Goal: Task Accomplishment & Management: Use online tool/utility

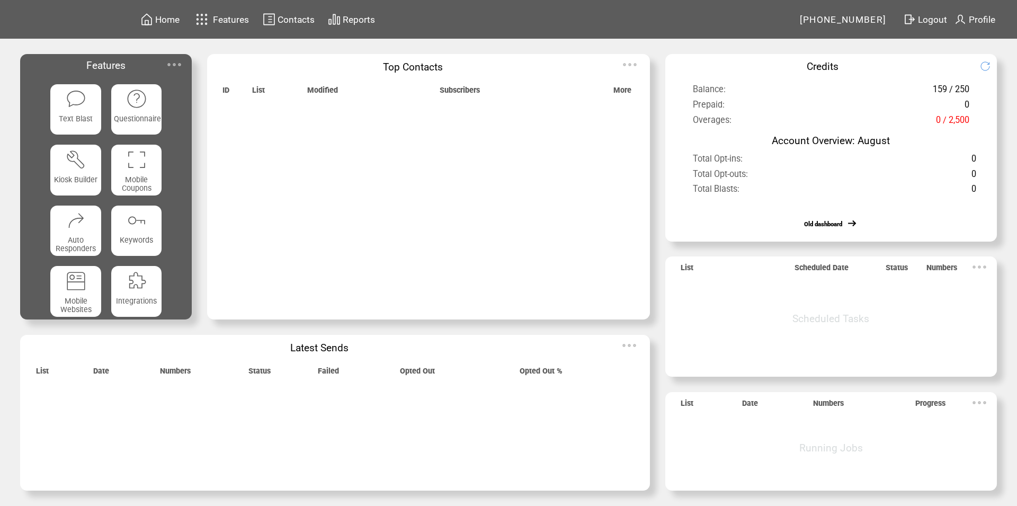
click at [0, 0] on img at bounding box center [0, 0] width 0 height 0
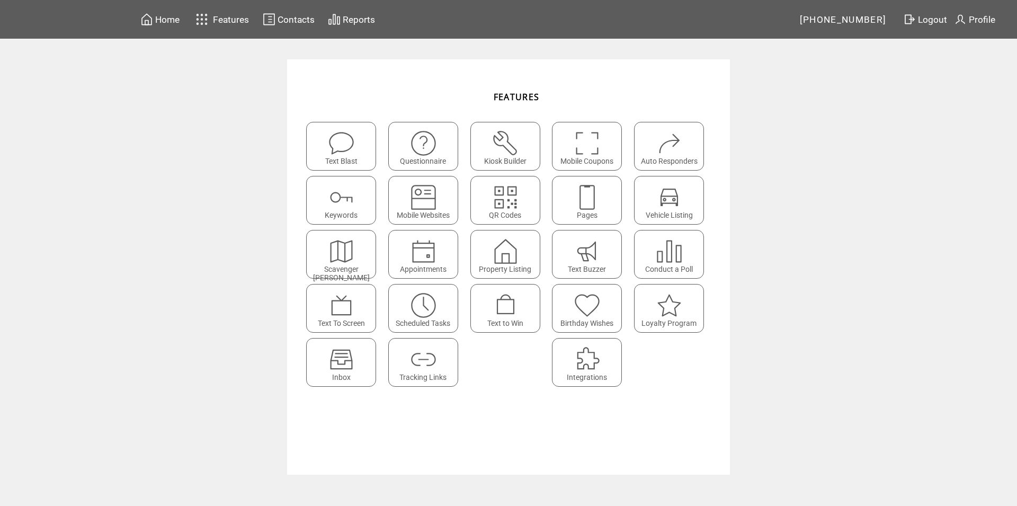
click at [337, 362] on img at bounding box center [341, 359] width 28 height 28
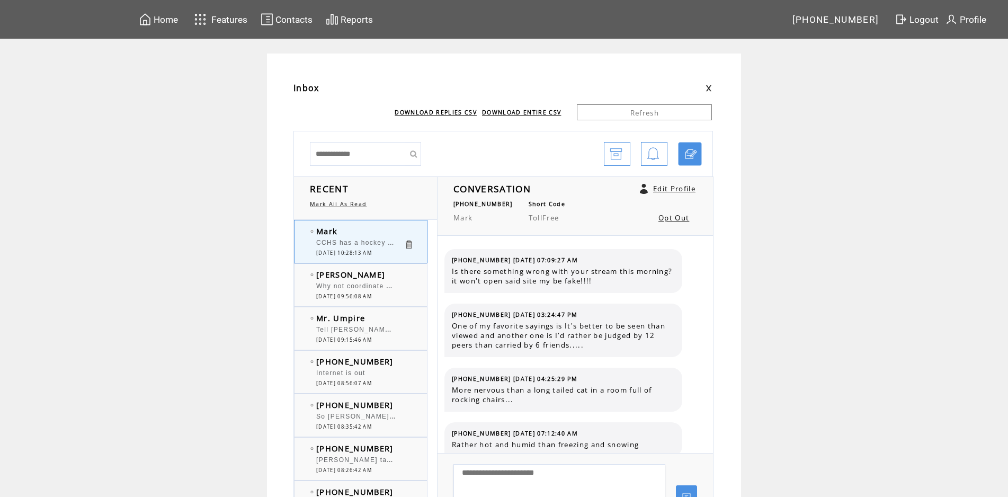
scroll to position [639, 0]
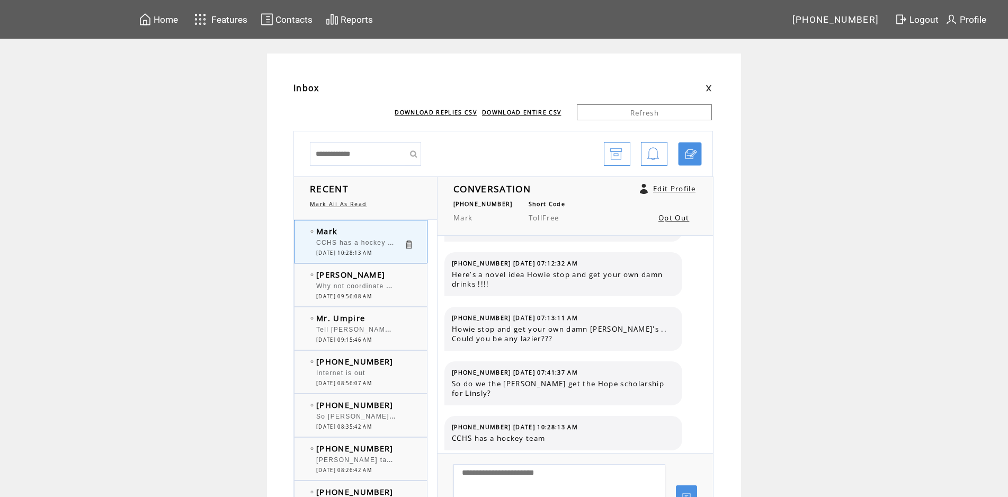
click at [388, 272] on td "[PERSON_NAME]" at bounding box center [359, 274] width 87 height 11
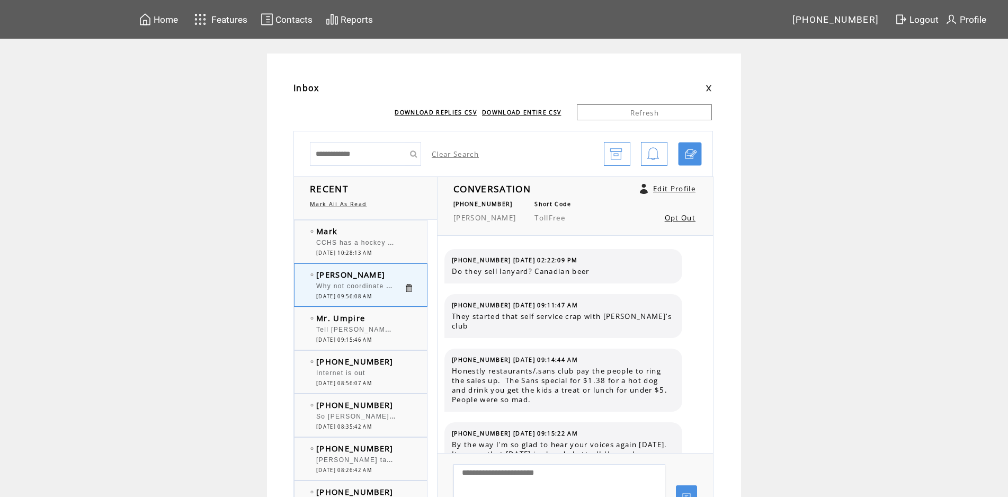
scroll to position [507, 0]
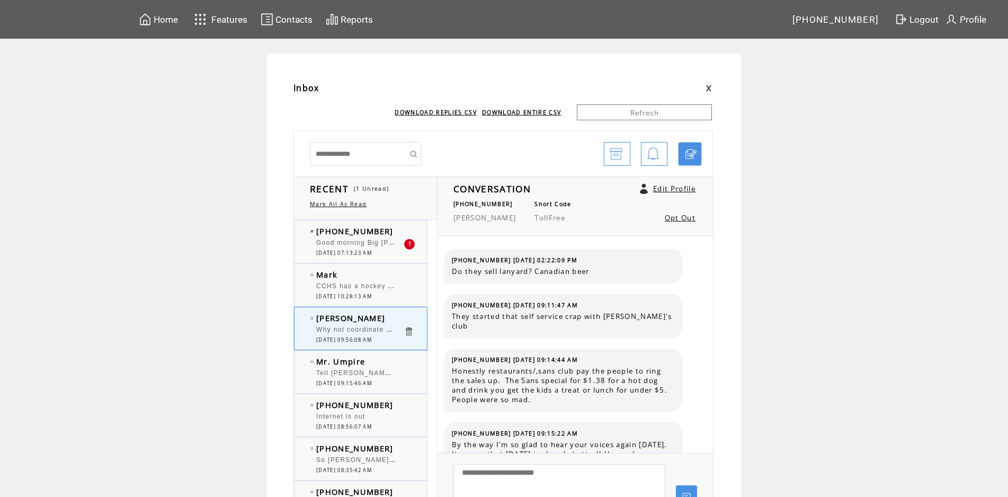
scroll to position [507, 0]
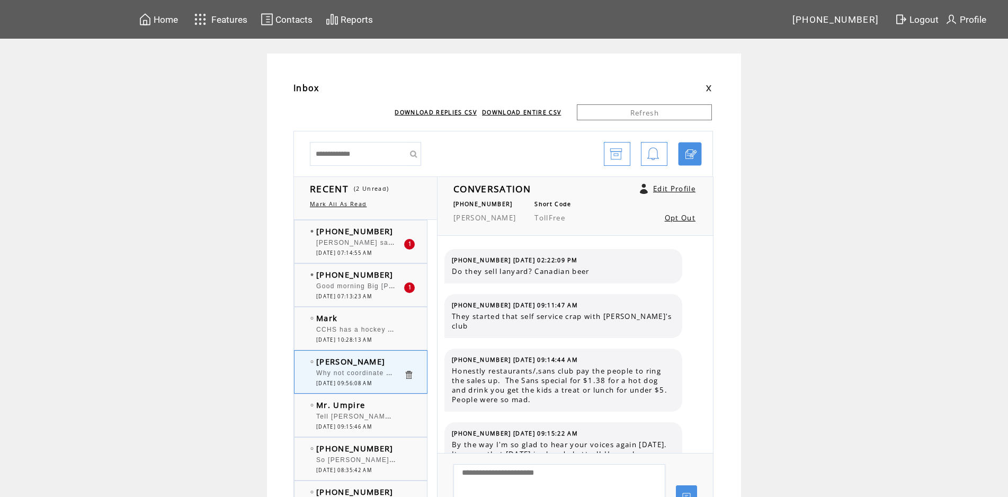
scroll to position [507, 0]
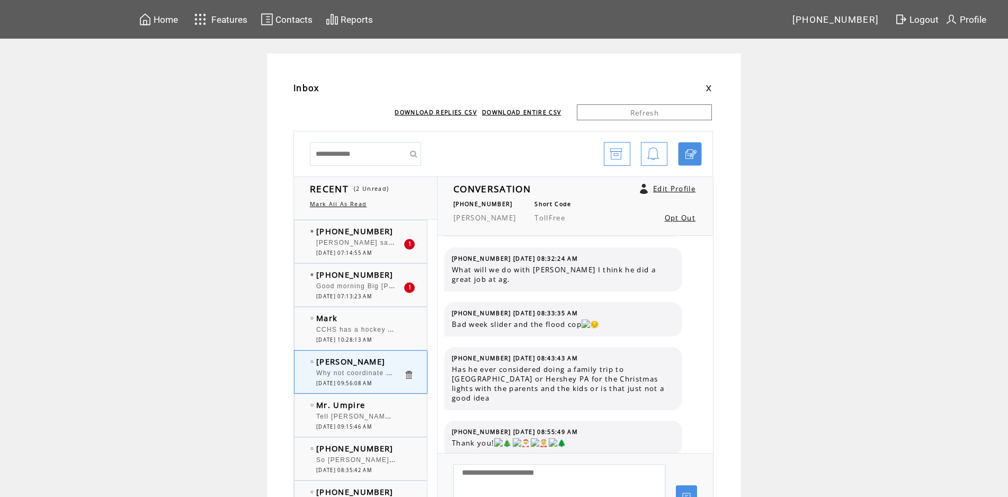
click at [395, 227] on td "[PHONE_NUMBER]" at bounding box center [359, 231] width 87 height 11
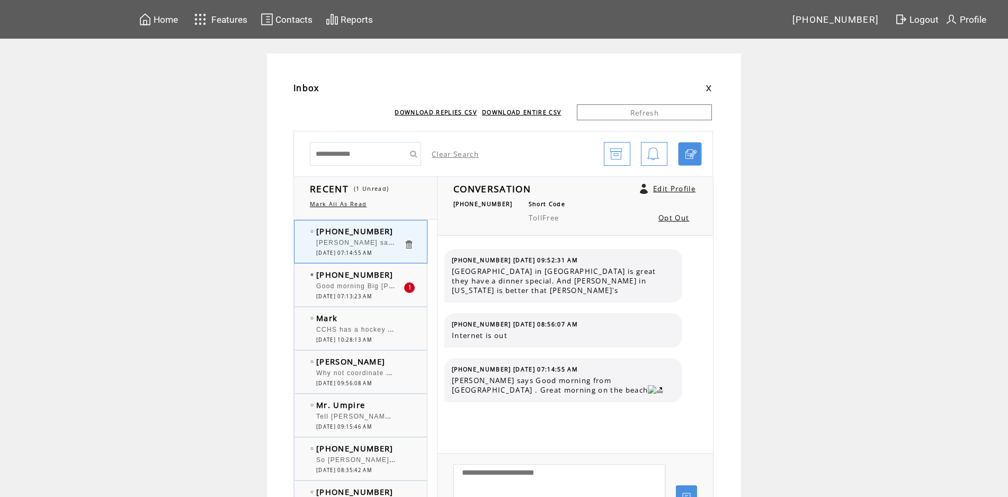
click at [400, 273] on td "[PHONE_NUMBER]" at bounding box center [359, 274] width 87 height 11
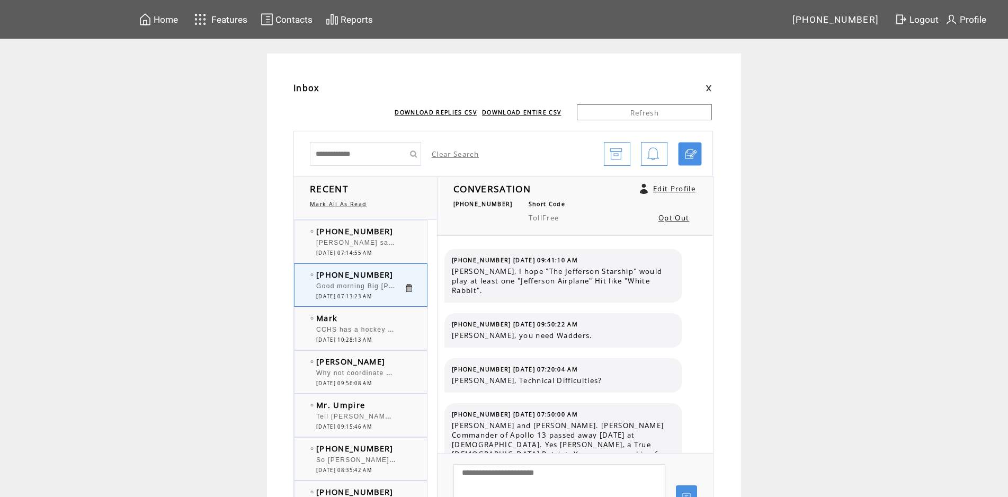
scroll to position [3398, 0]
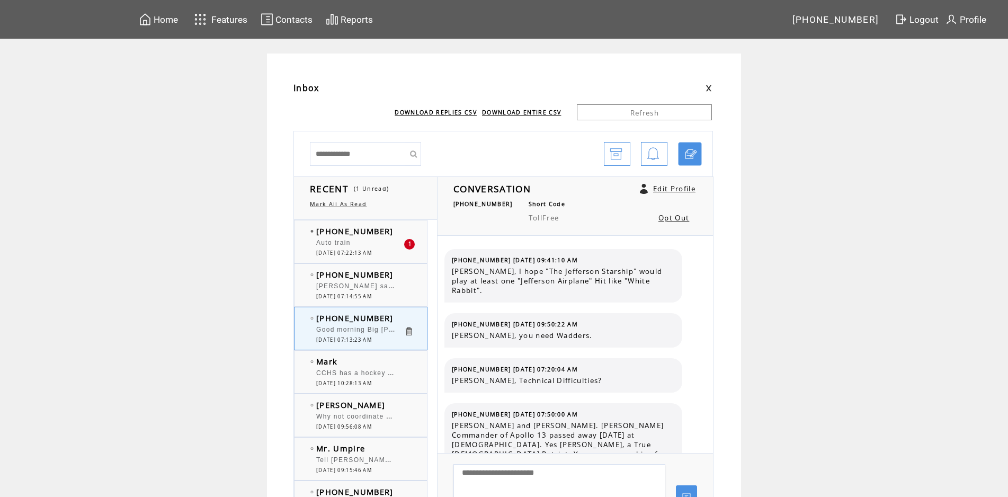
scroll to position [3398, 0]
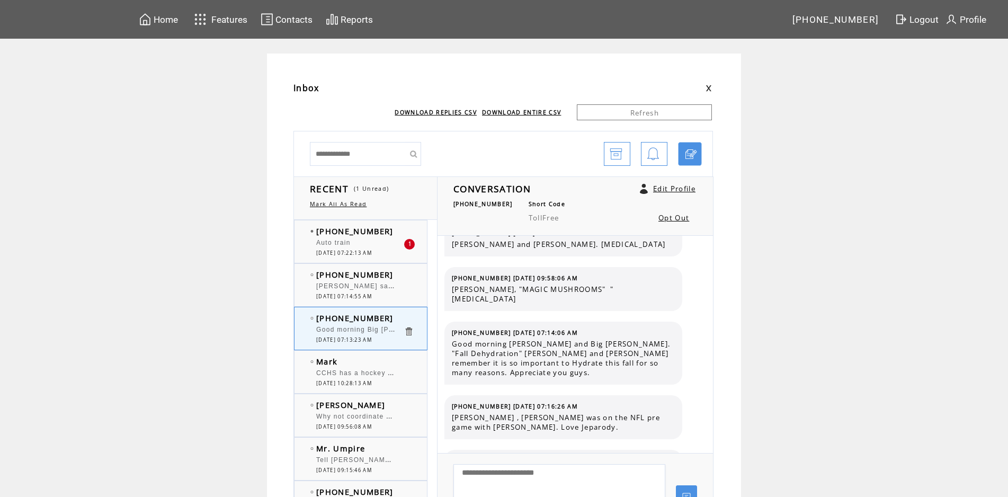
click at [381, 241] on div "Auto train" at bounding box center [359, 244] width 87 height 11
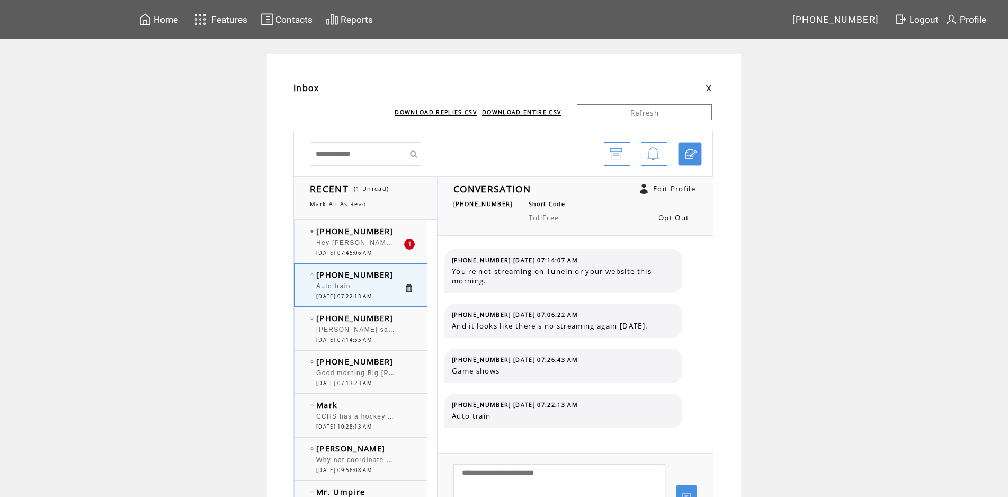
click at [398, 232] on td "[PHONE_NUMBER]" at bounding box center [359, 231] width 87 height 11
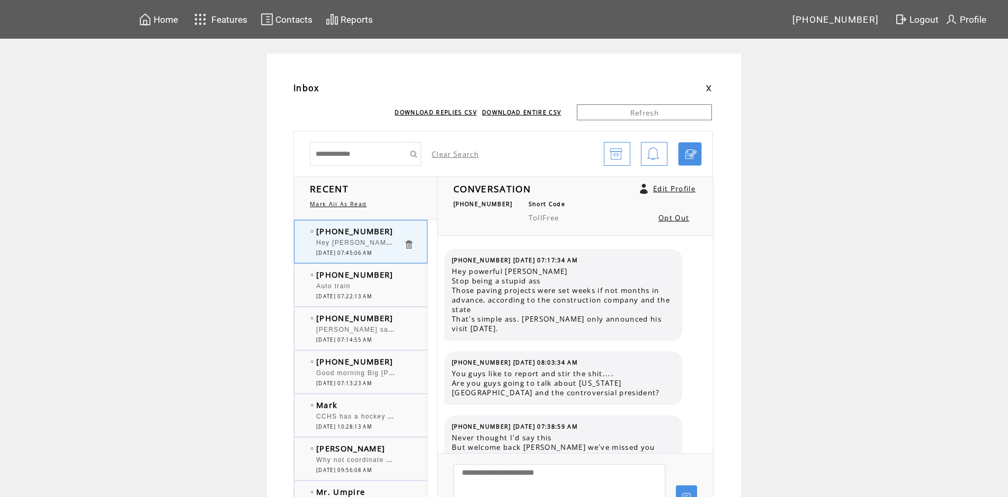
scroll to position [380, 0]
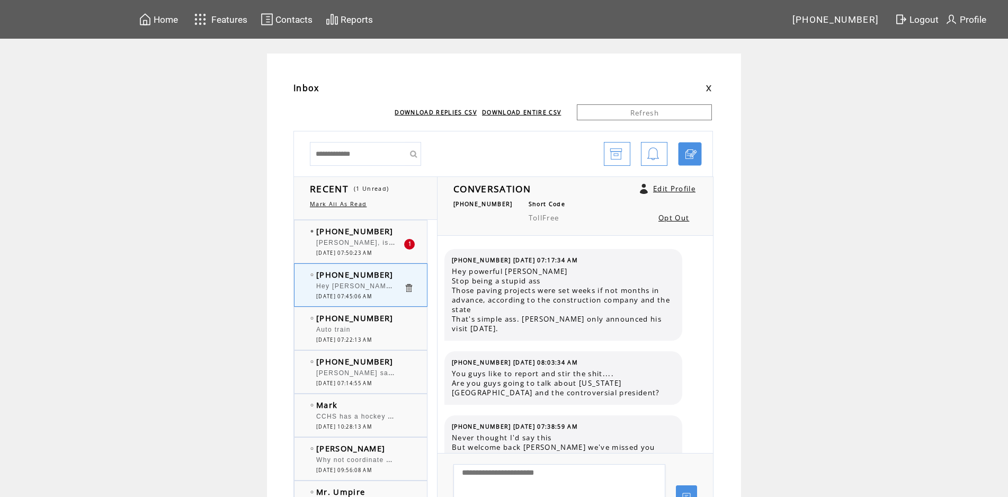
scroll to position [380, 0]
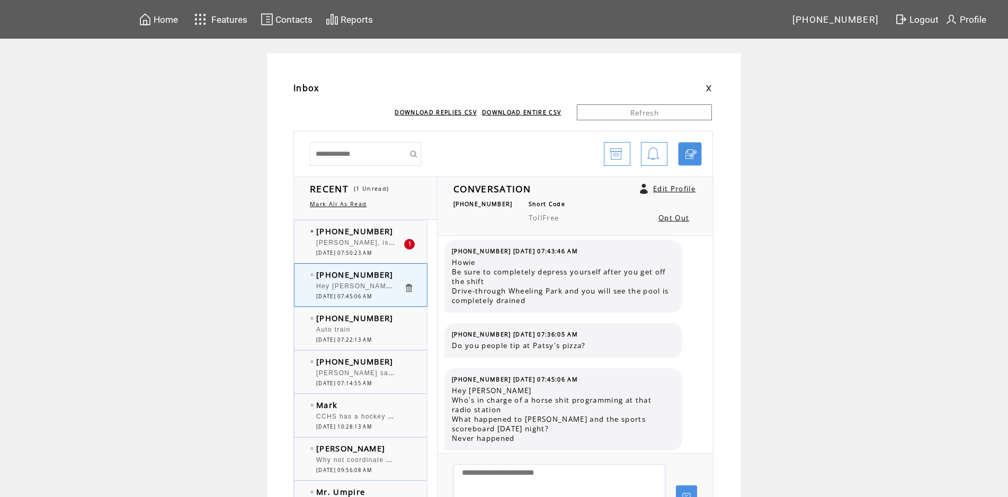
click at [391, 234] on td "[PHONE_NUMBER]" at bounding box center [359, 231] width 87 height 11
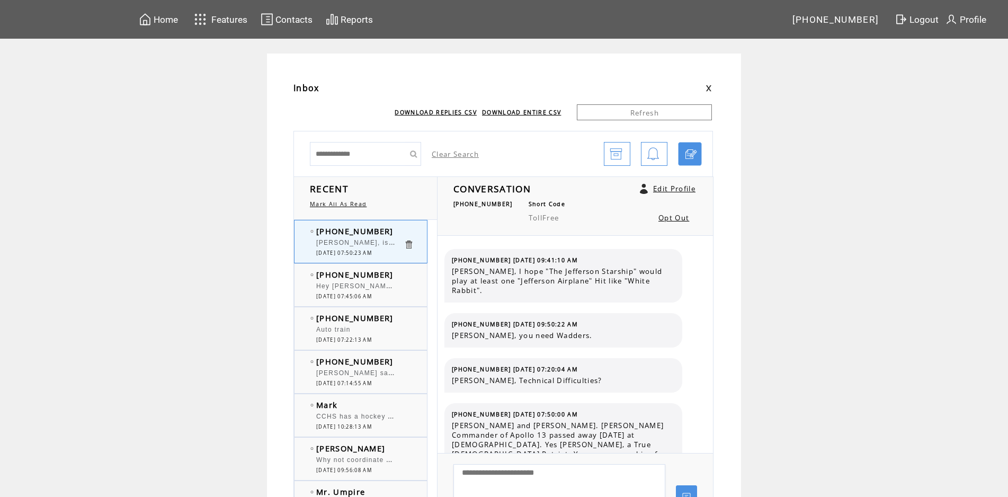
scroll to position [3453, 0]
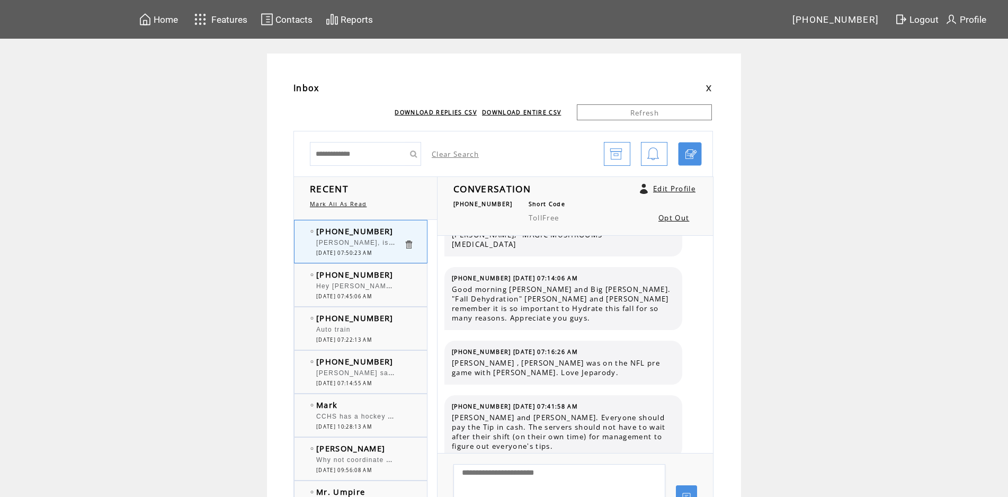
click at [372, 292] on div "Hey [PERSON_NAME] Who's in charge of a horse shit programming at that radio sta…" at bounding box center [359, 287] width 87 height 11
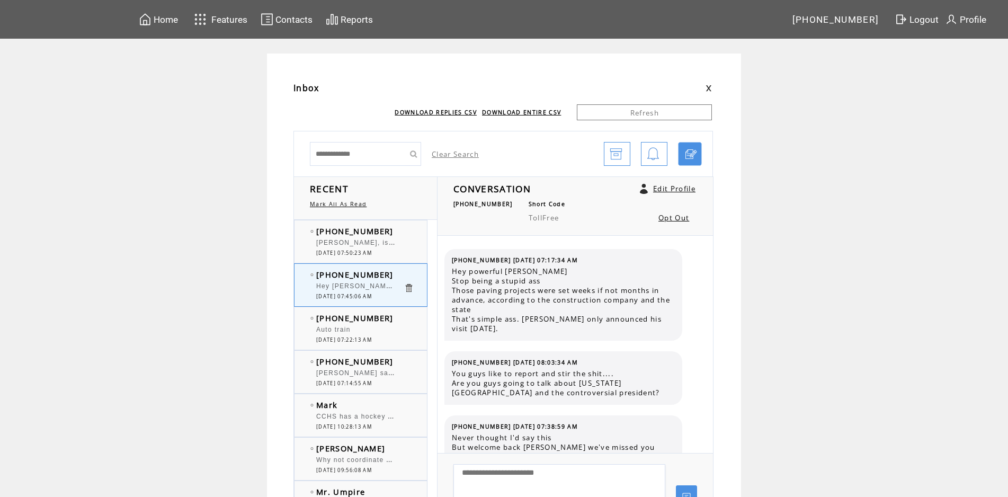
scroll to position [380, 0]
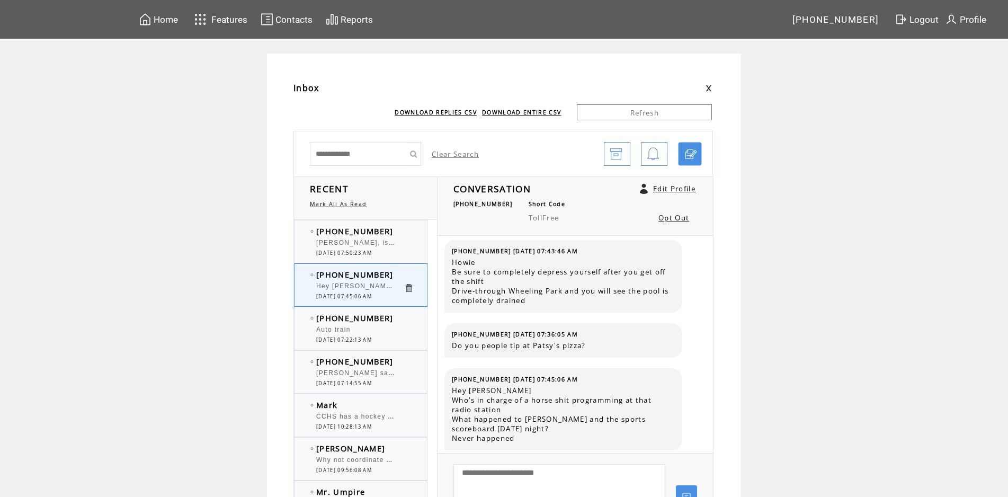
click at [401, 237] on div at bounding box center [359, 237] width 87 height 3
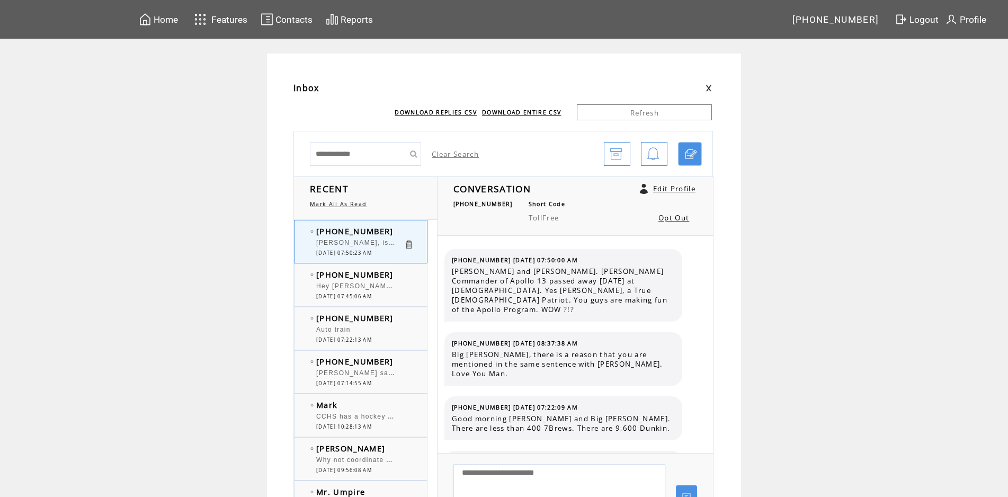
scroll to position [3308, 0]
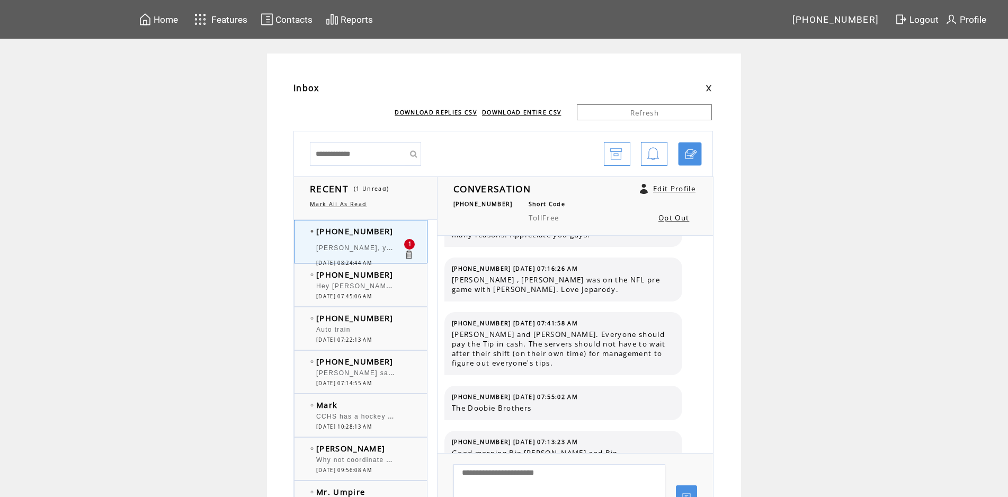
click at [405, 284] on span "Hey [PERSON_NAME] Who's in charge of a horse shit programming at that radio sta…" at bounding box center [636, 285] width 641 height 11
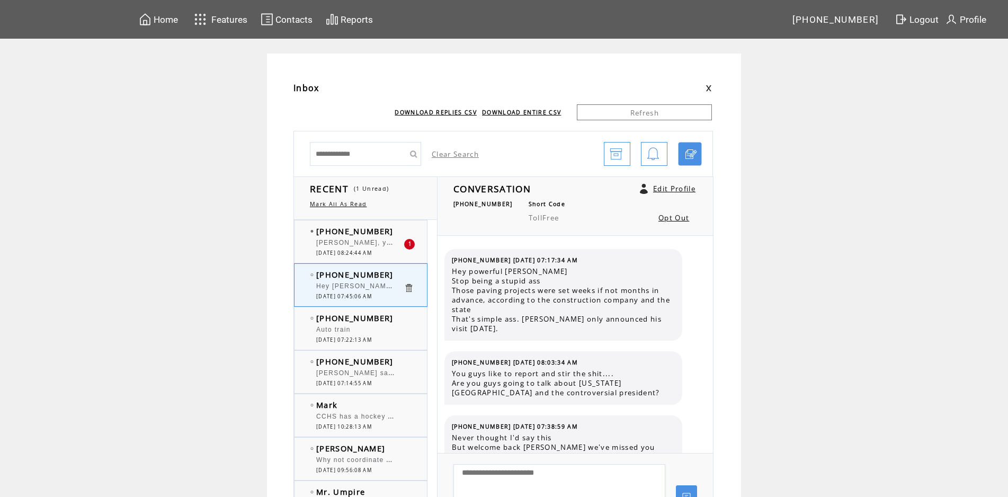
scroll to position [380, 0]
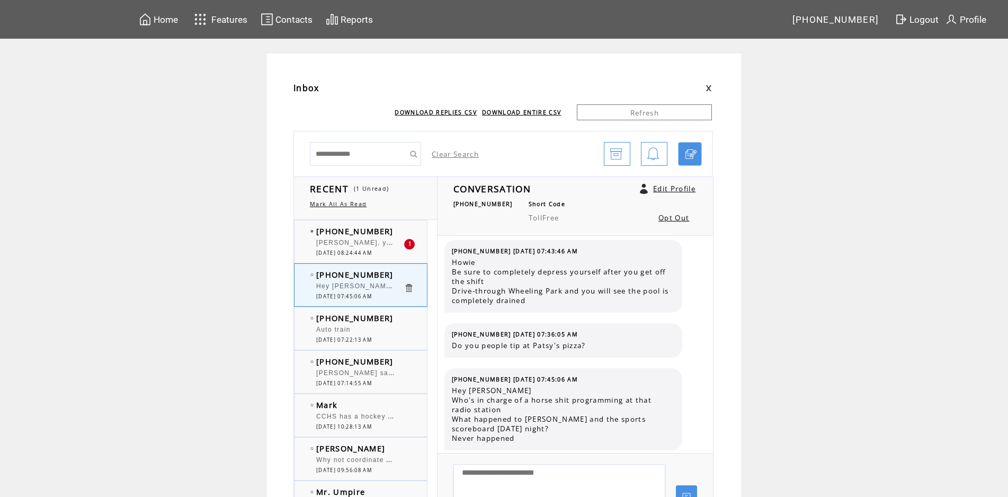
click at [394, 230] on td "[PHONE_NUMBER]" at bounding box center [359, 231] width 87 height 11
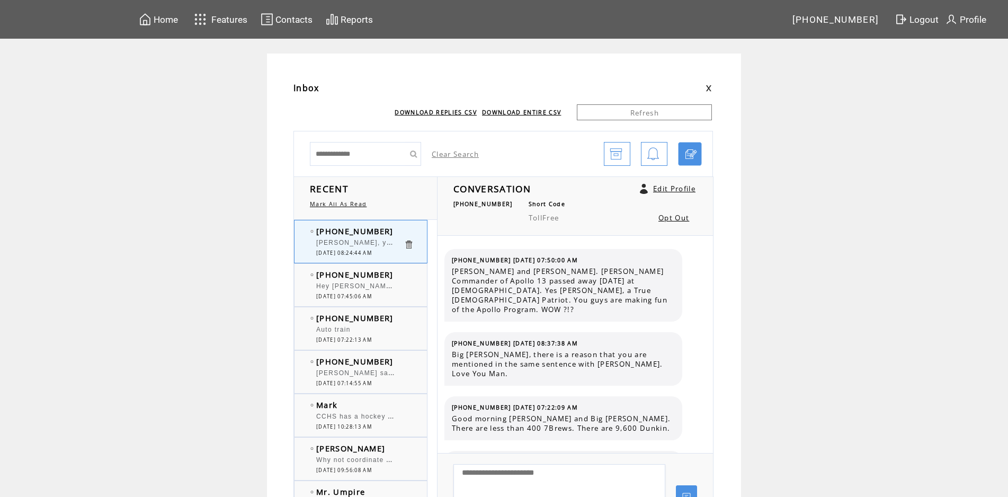
scroll to position [3382, 0]
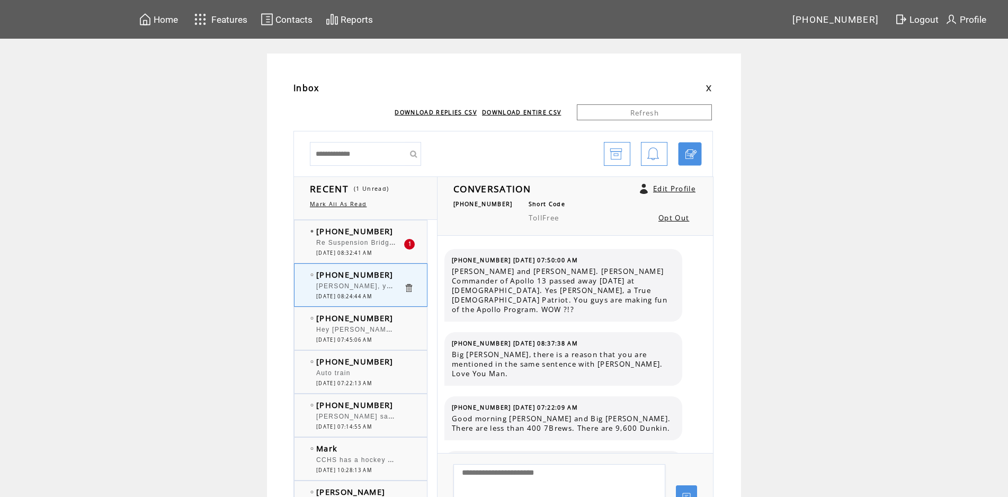
scroll to position [3382, 0]
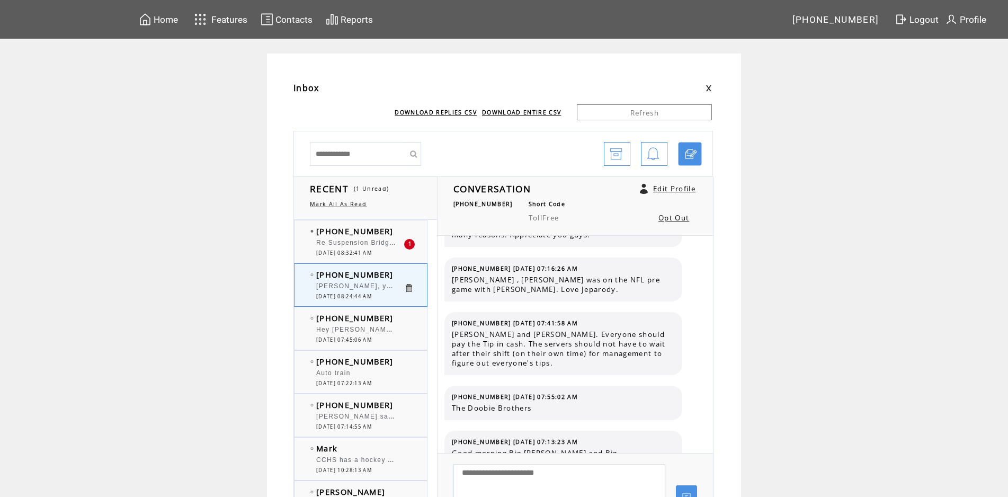
click at [394, 230] on td "[PHONE_NUMBER]" at bounding box center [359, 231] width 87 height 11
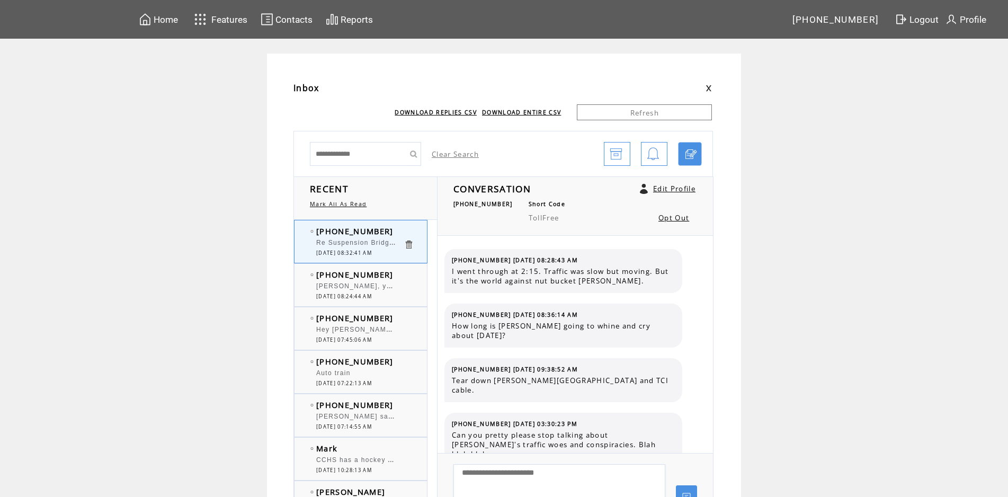
scroll to position [768, 0]
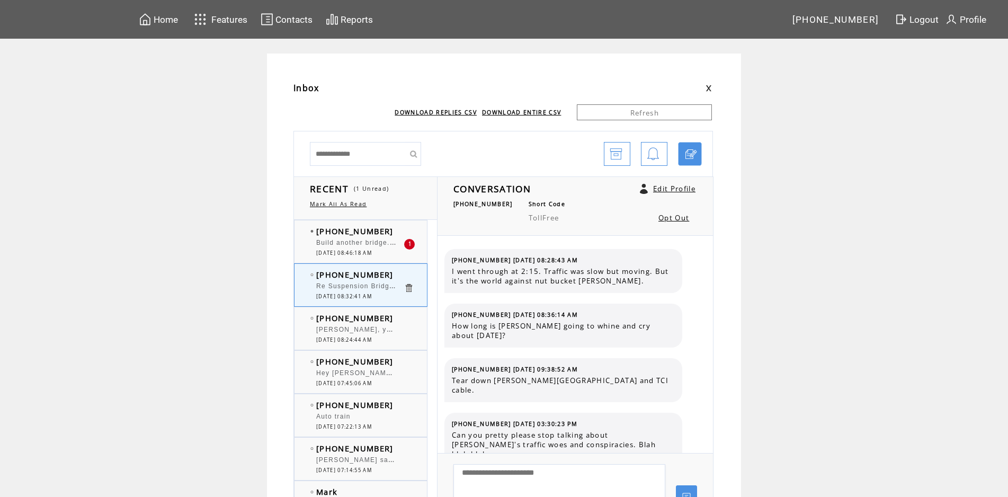
scroll to position [768, 0]
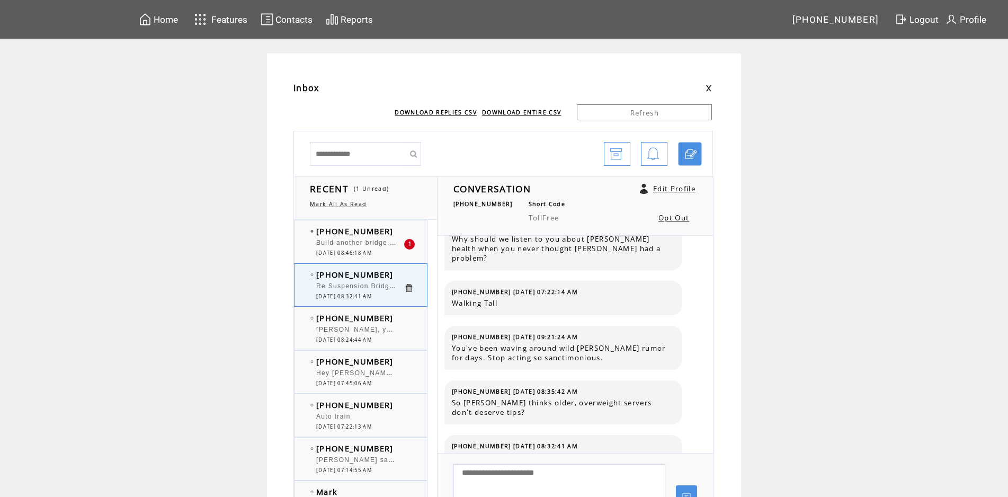
click at [372, 239] on div at bounding box center [359, 237] width 87 height 3
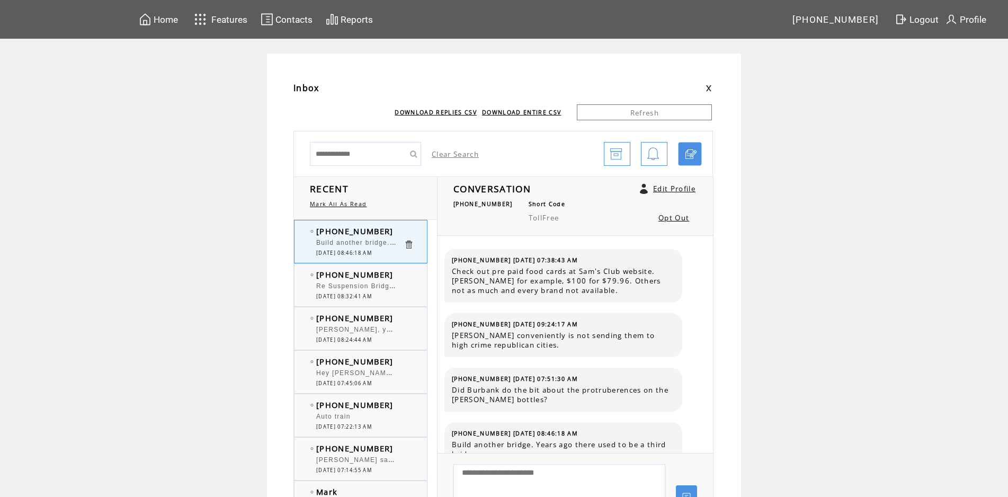
scroll to position [16, 0]
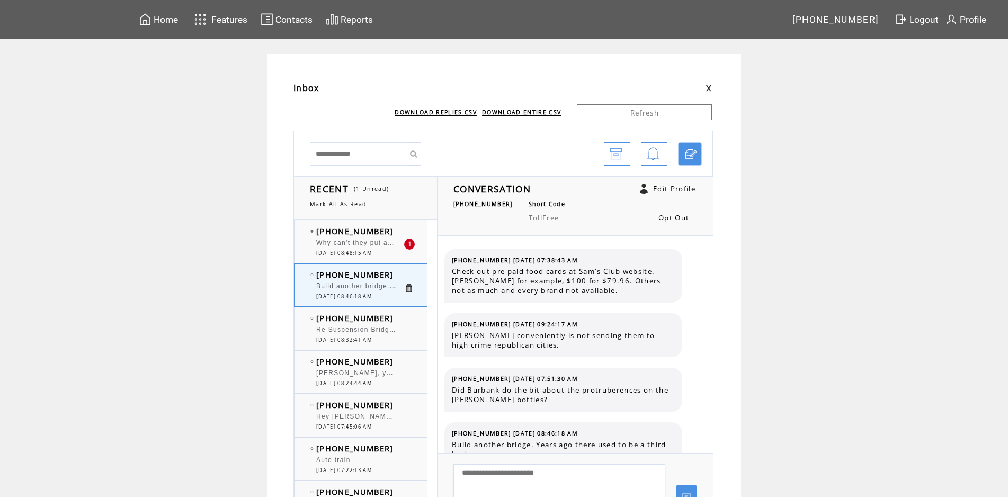
scroll to position [16, 0]
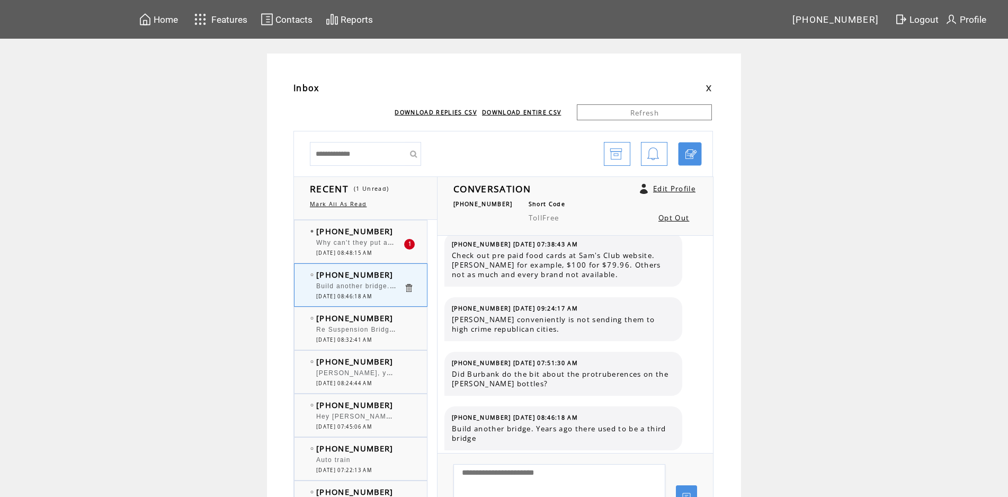
click at [378, 235] on span "[PHONE_NUMBER]" at bounding box center [354, 231] width 77 height 11
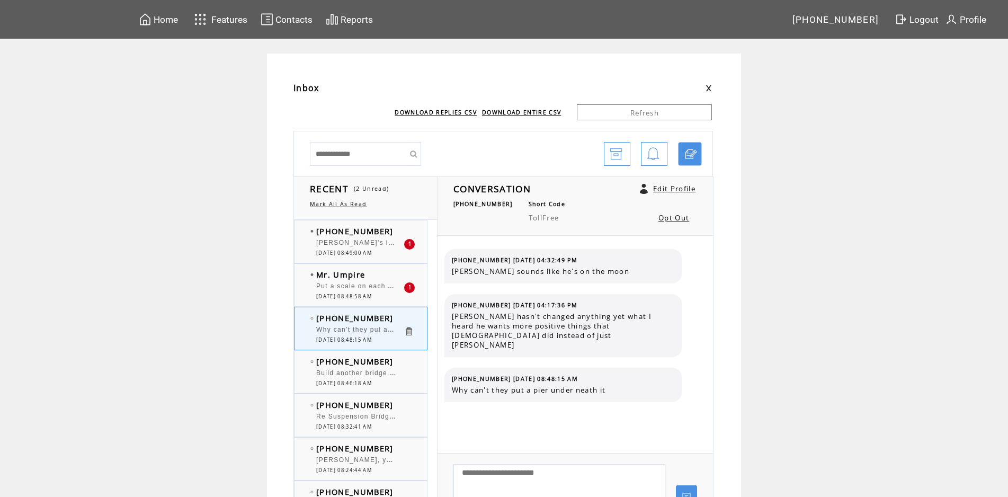
click at [409, 231] on td at bounding box center [414, 231] width 21 height 11
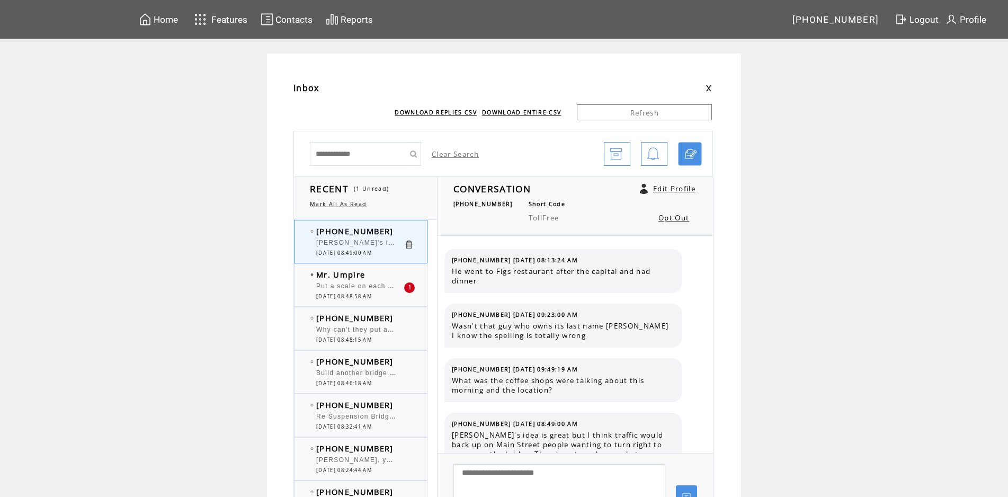
scroll to position [35, 0]
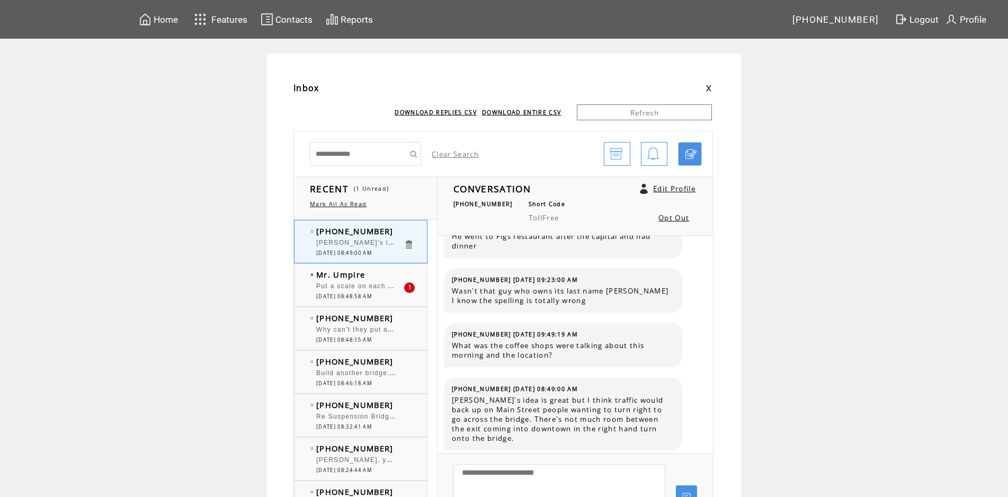
click at [396, 268] on div "Mr. Umpire Put a scale on each side of the river. If a vehicle weighs more than…" at bounding box center [372, 285] width 154 height 42
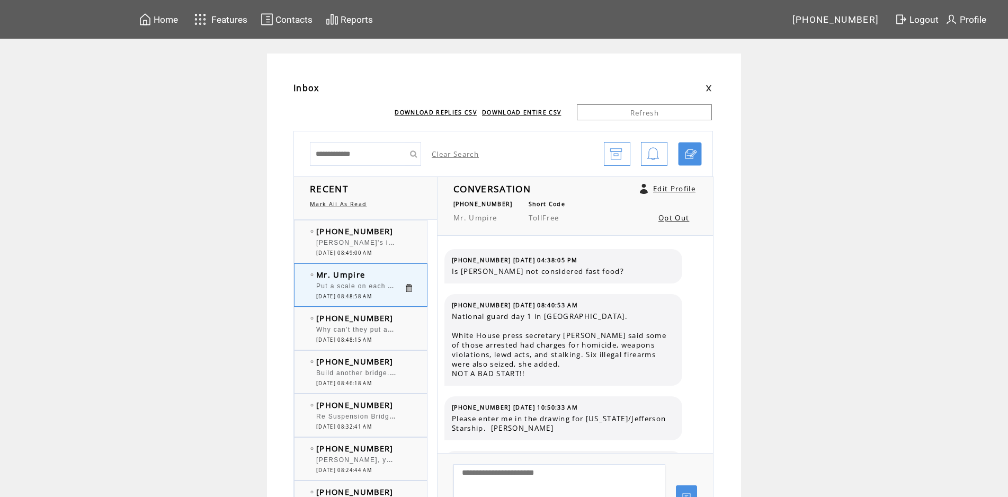
scroll to position [875, 0]
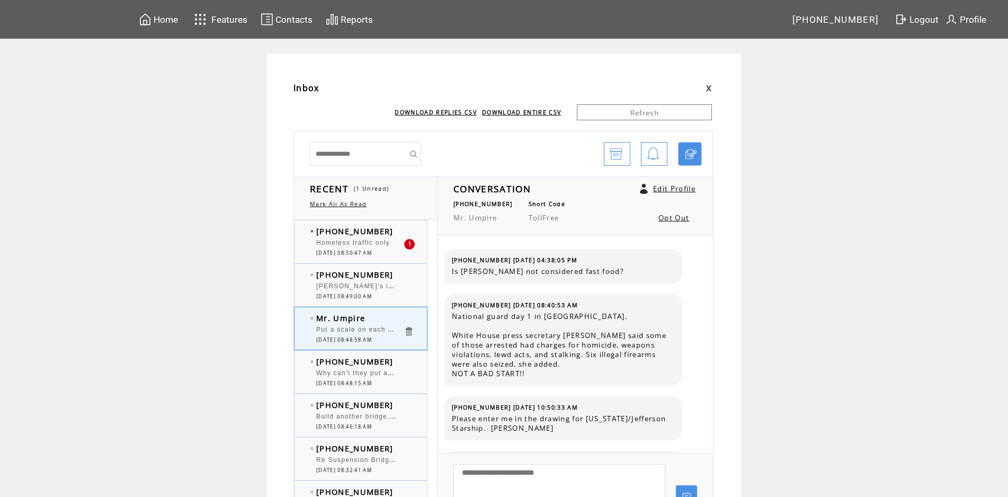
scroll to position [875, 0]
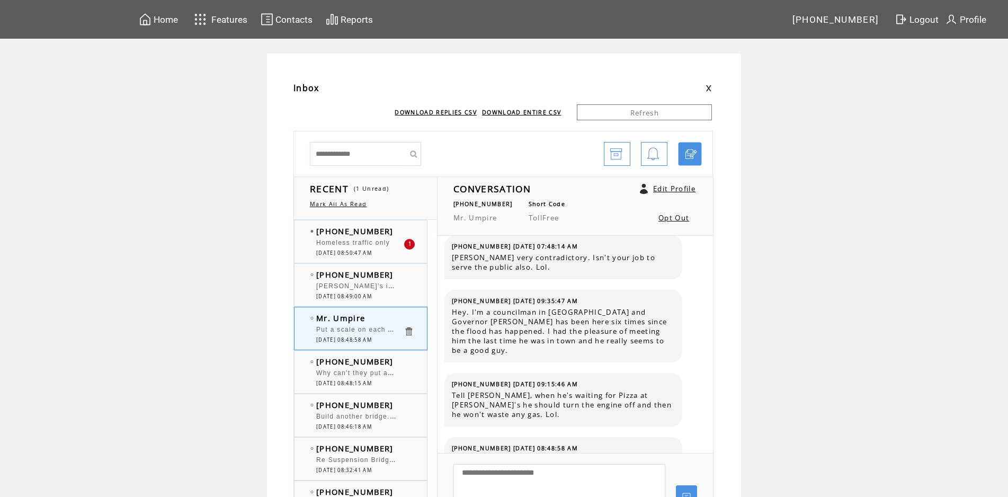
click at [404, 366] on td "[PHONE_NUMBER]" at bounding box center [359, 361] width 87 height 11
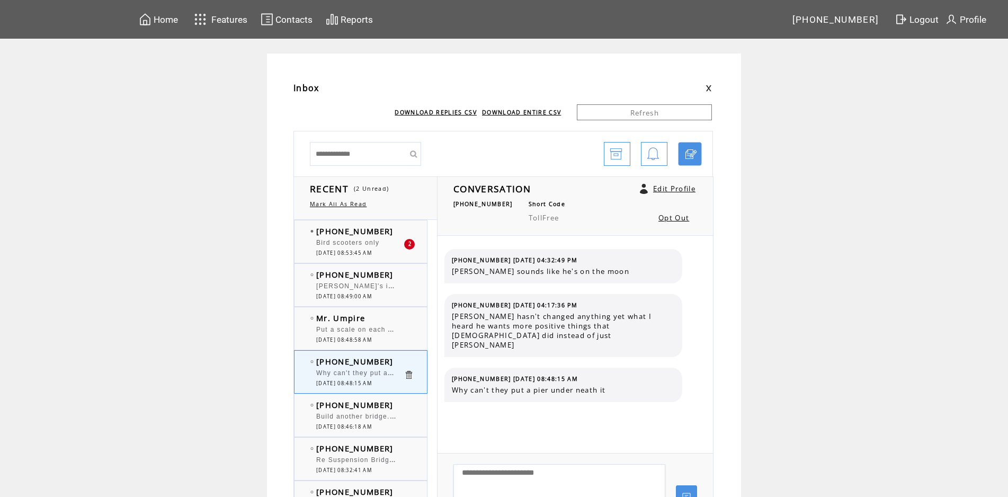
click at [389, 317] on td "Mr. Umpire" at bounding box center [359, 318] width 87 height 11
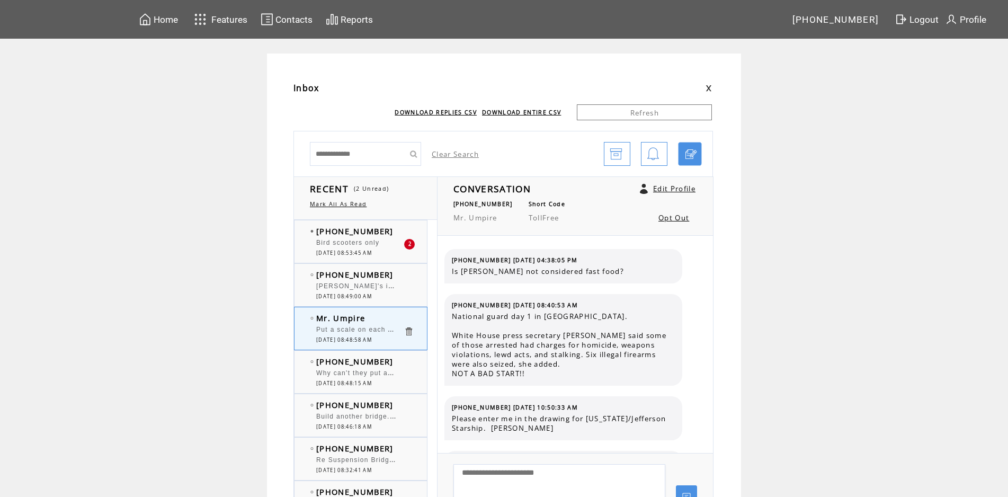
scroll to position [875, 0]
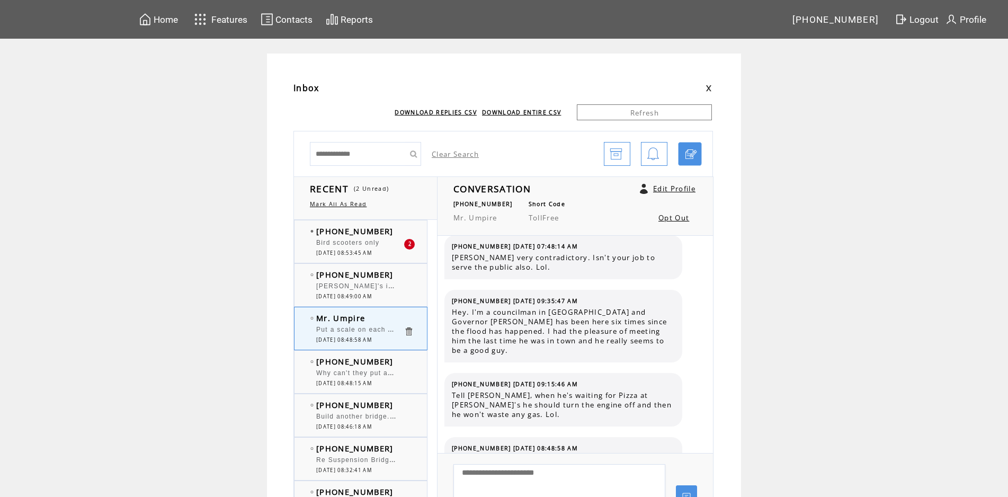
click at [391, 287] on span "[PERSON_NAME]'s idea is great but I think traffic would back up on Main Street …" at bounding box center [726, 285] width 821 height 11
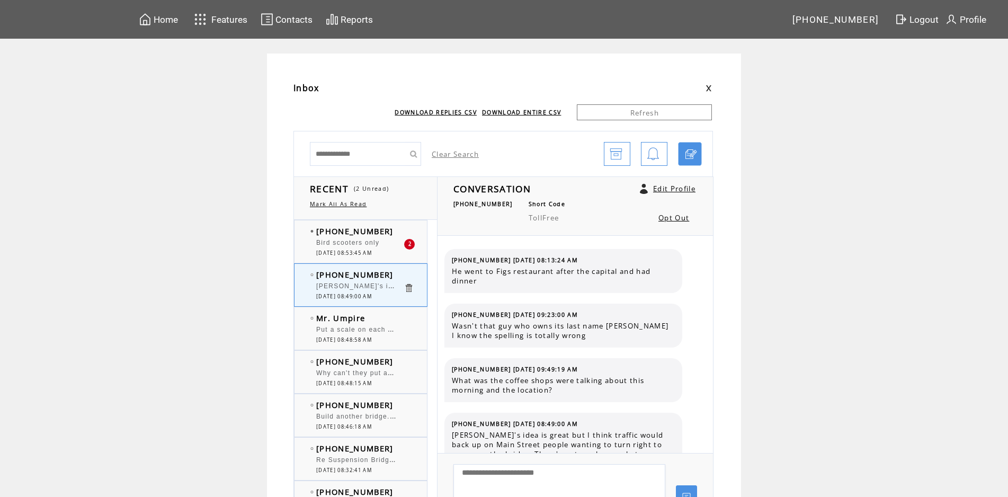
scroll to position [35, 0]
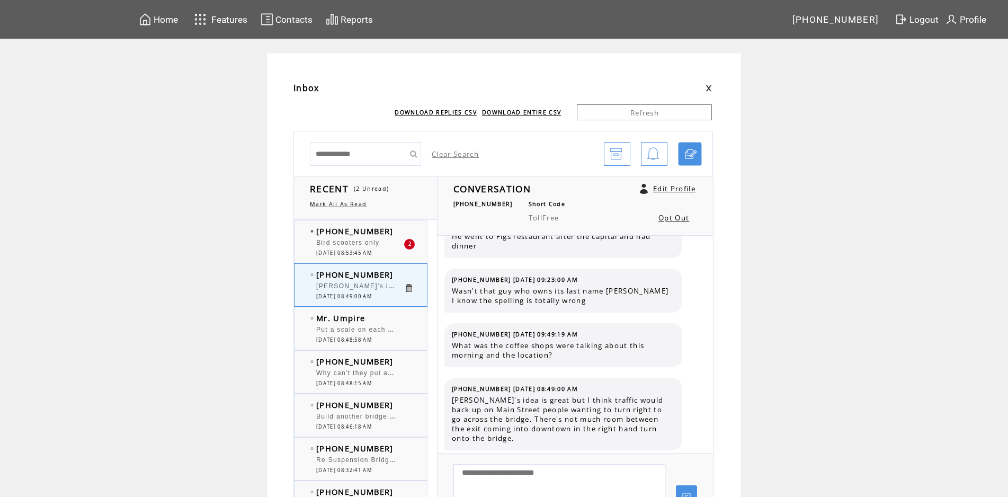
click at [392, 317] on td "Mr. Umpire" at bounding box center [359, 318] width 87 height 11
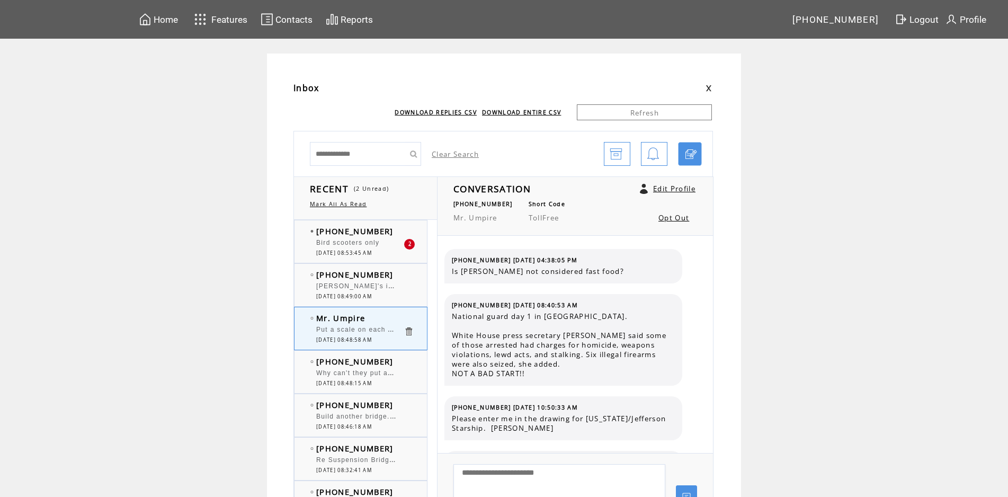
scroll to position [875, 0]
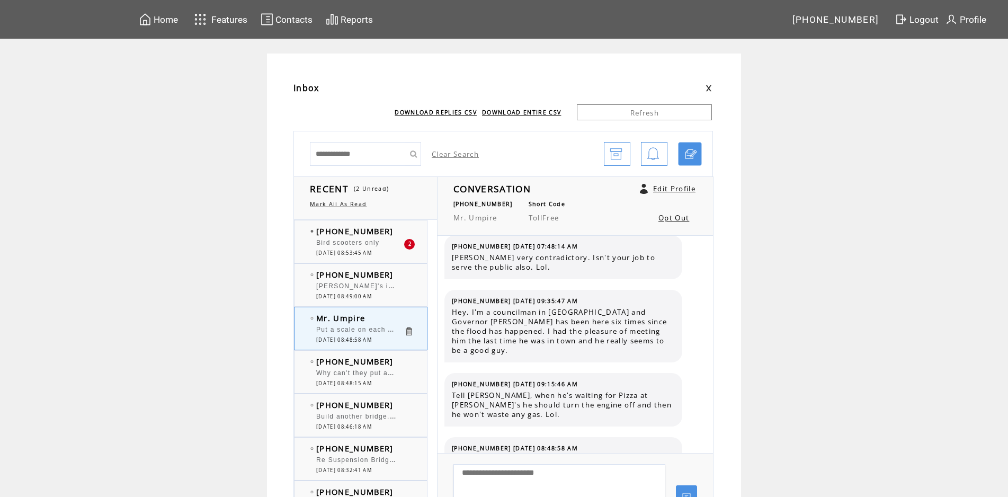
click at [396, 279] on td "[PHONE_NUMBER]" at bounding box center [359, 274] width 87 height 11
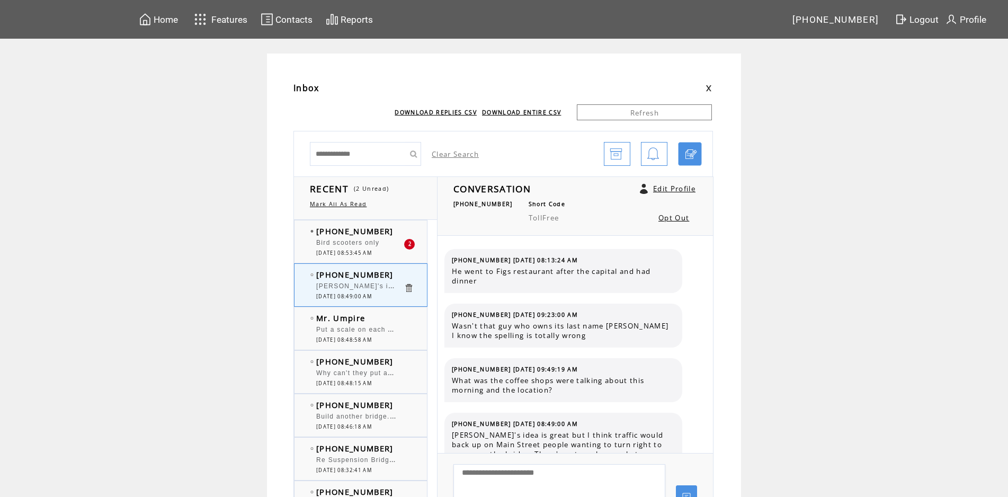
scroll to position [35, 0]
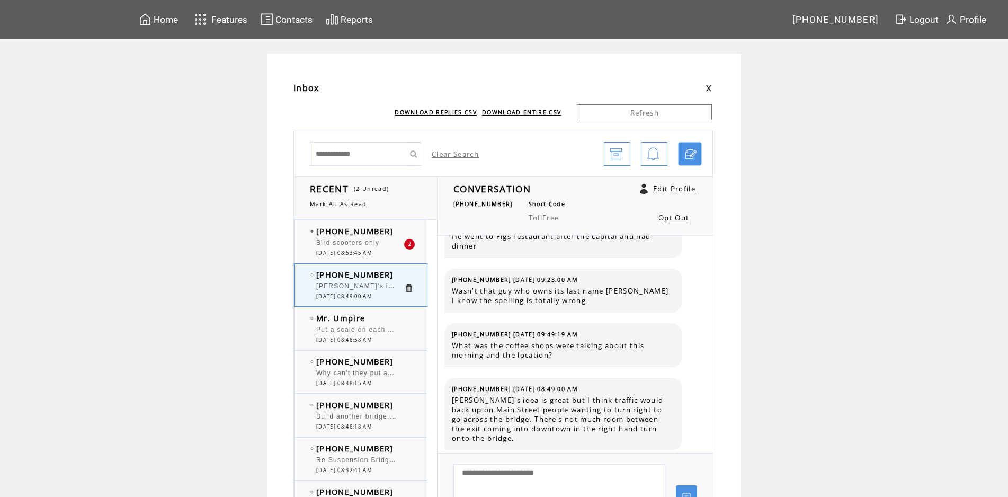
click at [394, 231] on td "[PHONE_NUMBER]" at bounding box center [359, 231] width 87 height 11
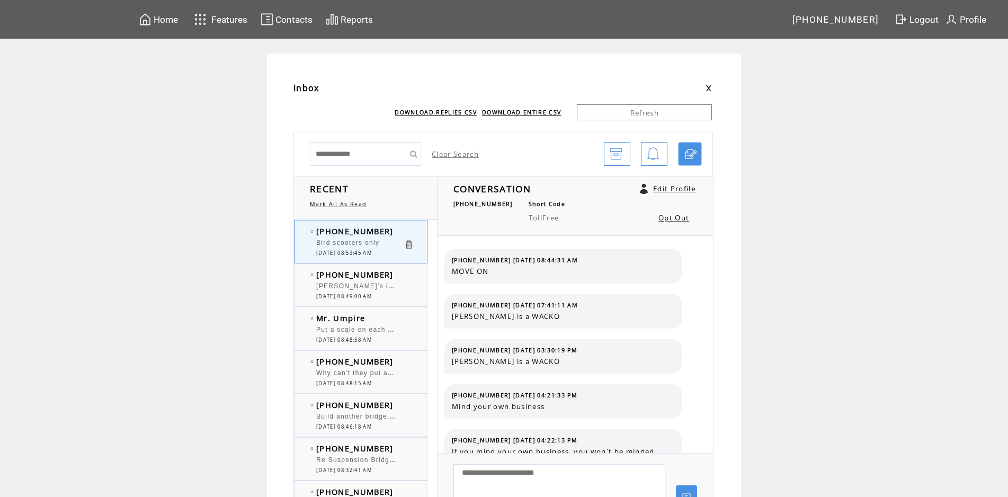
scroll to position [203, 0]
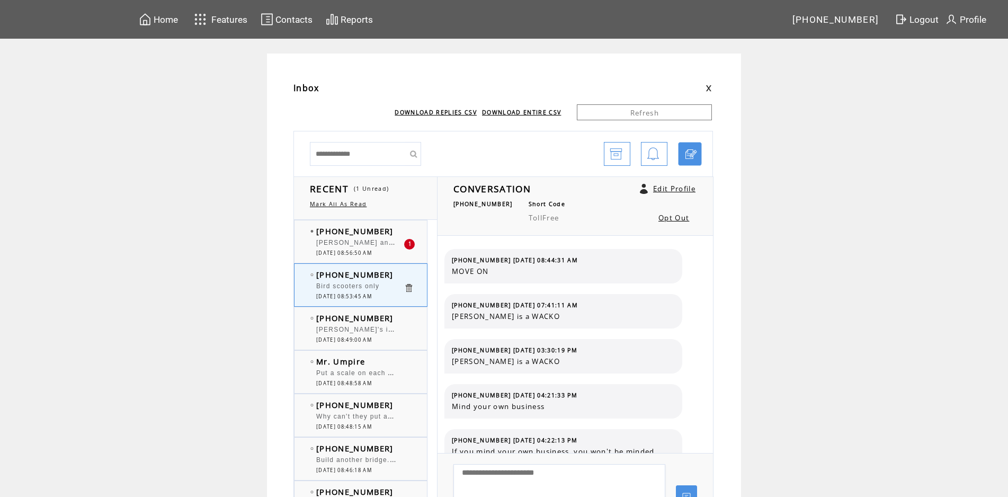
scroll to position [203, 0]
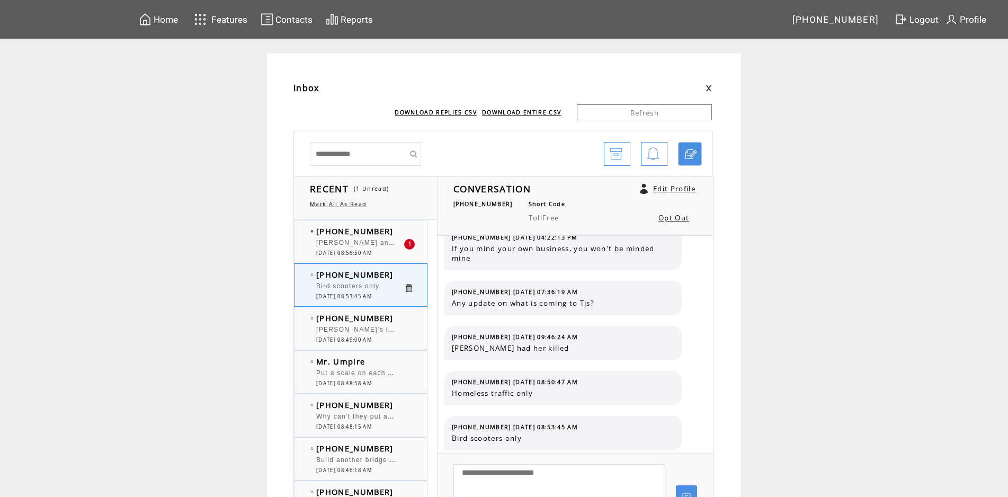
click at [394, 227] on td "[PHONE_NUMBER]" at bounding box center [359, 231] width 87 height 11
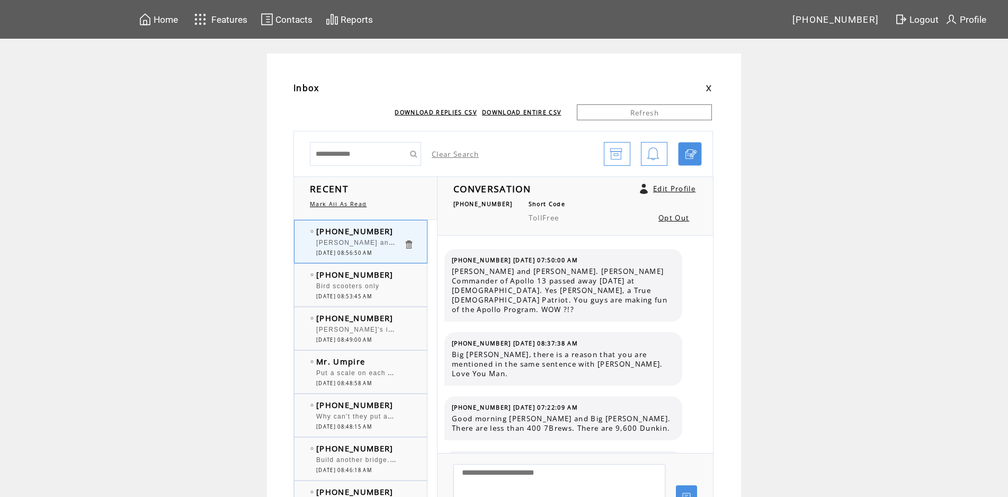
scroll to position [3437, 0]
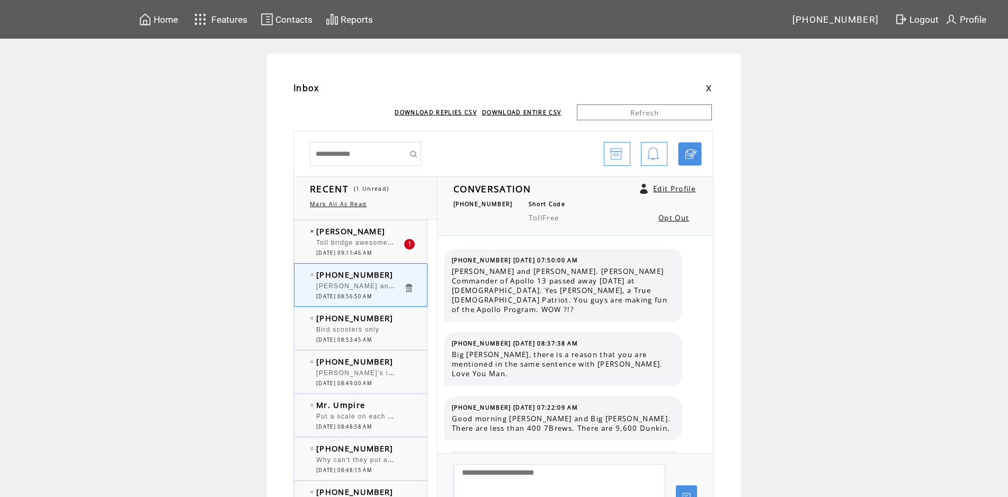
scroll to position [3437, 0]
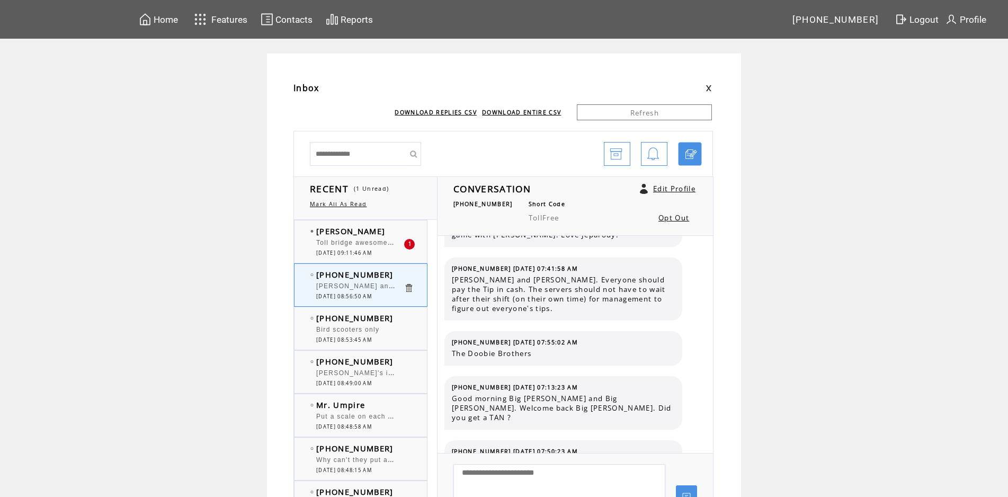
click at [371, 235] on td "[PERSON_NAME]" at bounding box center [359, 231] width 87 height 11
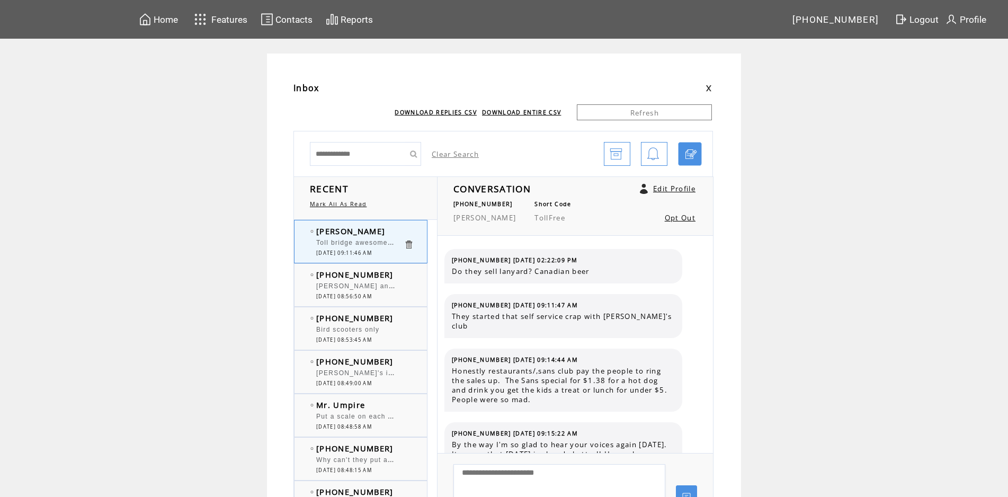
scroll to position [561, 0]
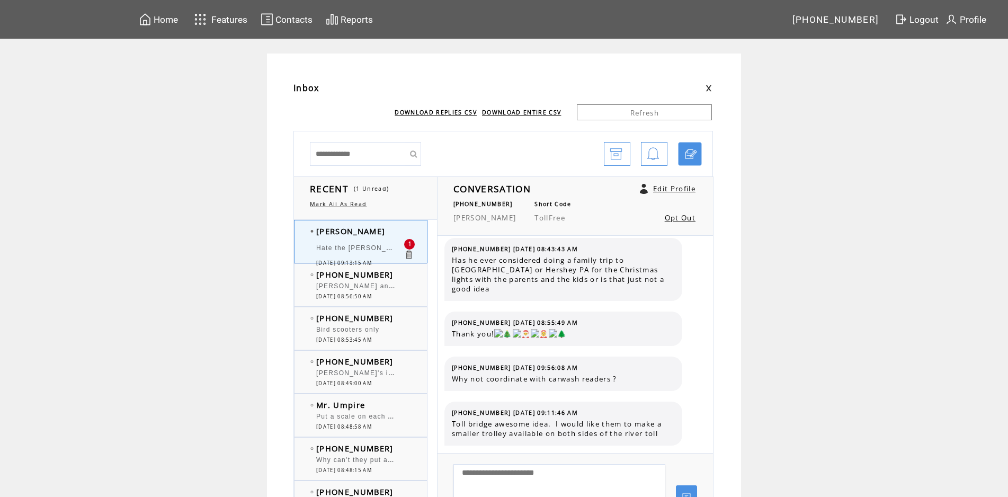
click at [392, 278] on td "[PHONE_NUMBER]" at bounding box center [359, 274] width 87 height 11
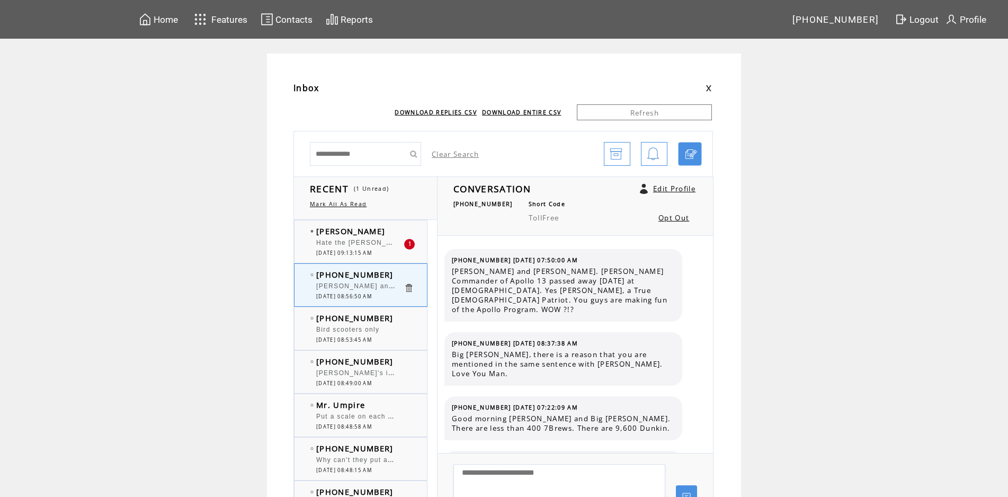
click at [390, 232] on td "[PERSON_NAME]" at bounding box center [359, 231] width 87 height 11
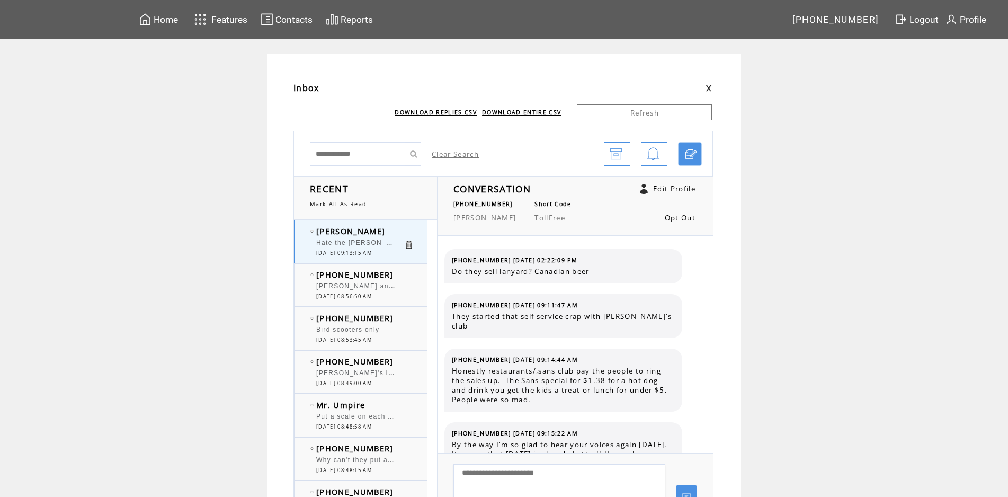
scroll to position [616, 0]
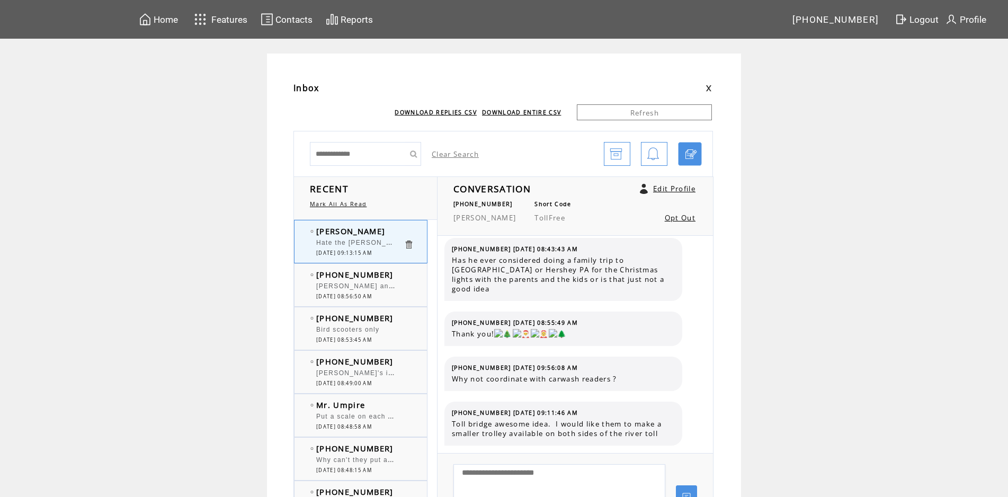
click at [396, 272] on td "[PHONE_NUMBER]" at bounding box center [359, 274] width 87 height 11
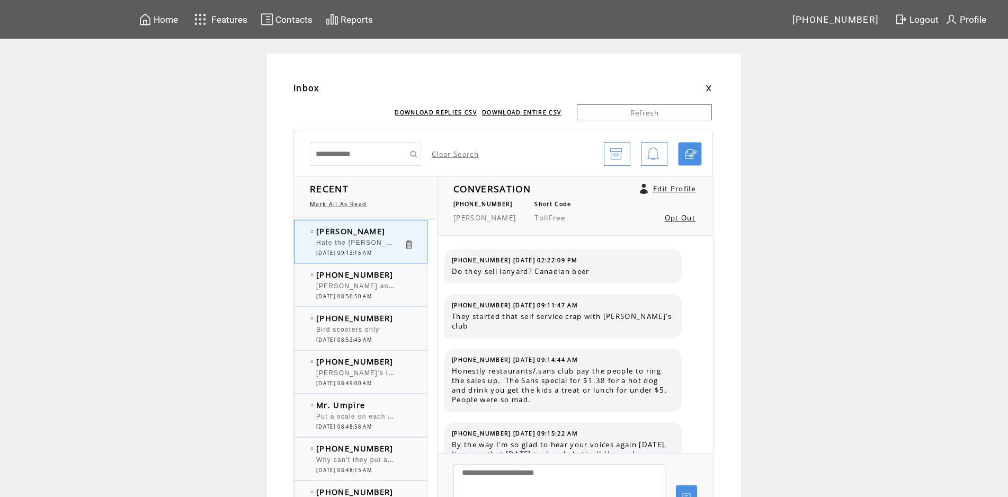
scroll to position [616, 0]
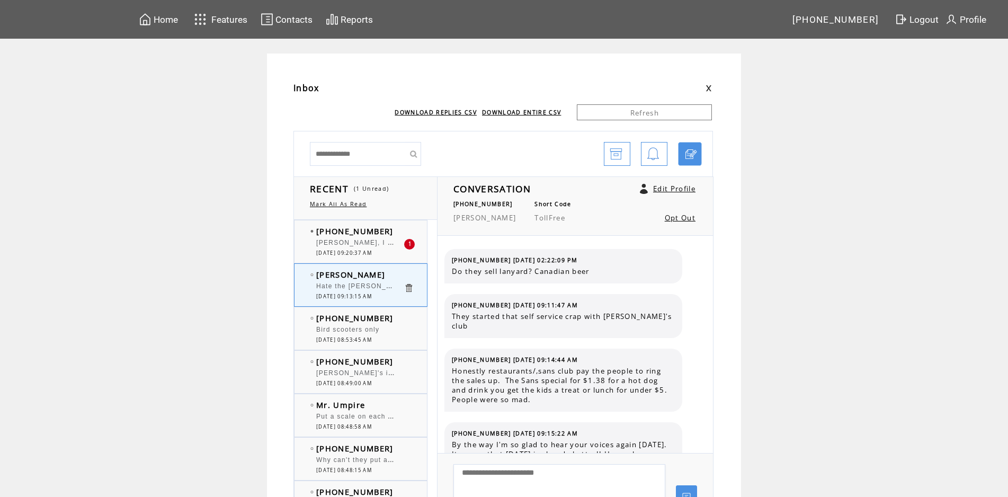
scroll to position [616, 0]
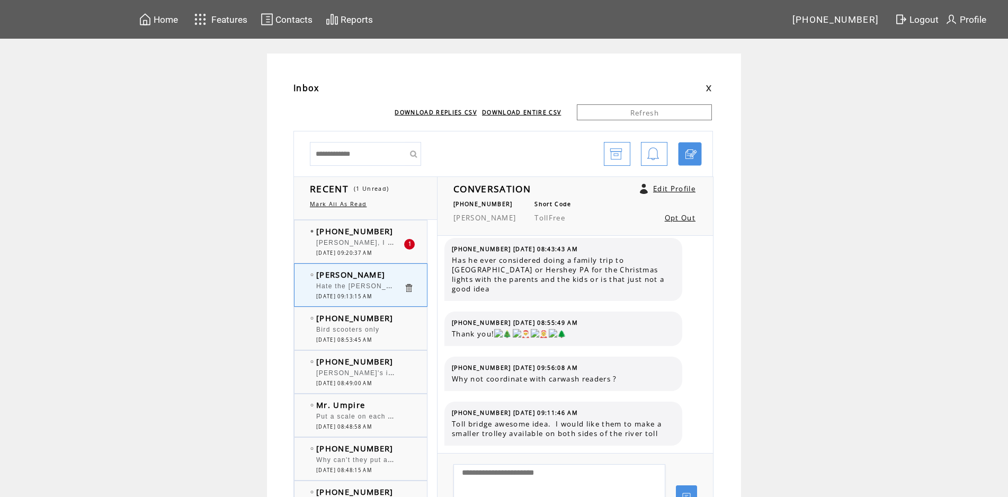
click at [404, 235] on td "[PHONE_NUMBER]" at bounding box center [359, 231] width 87 height 11
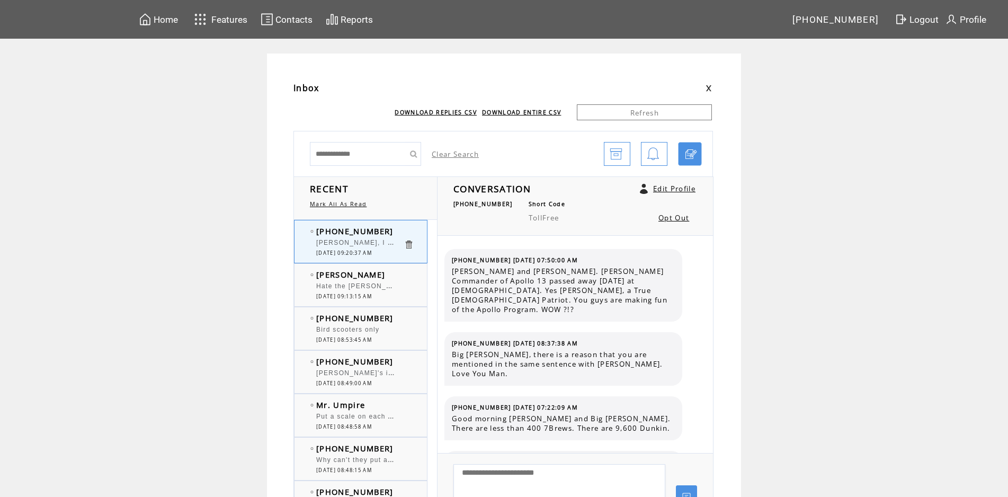
scroll to position [3510, 0]
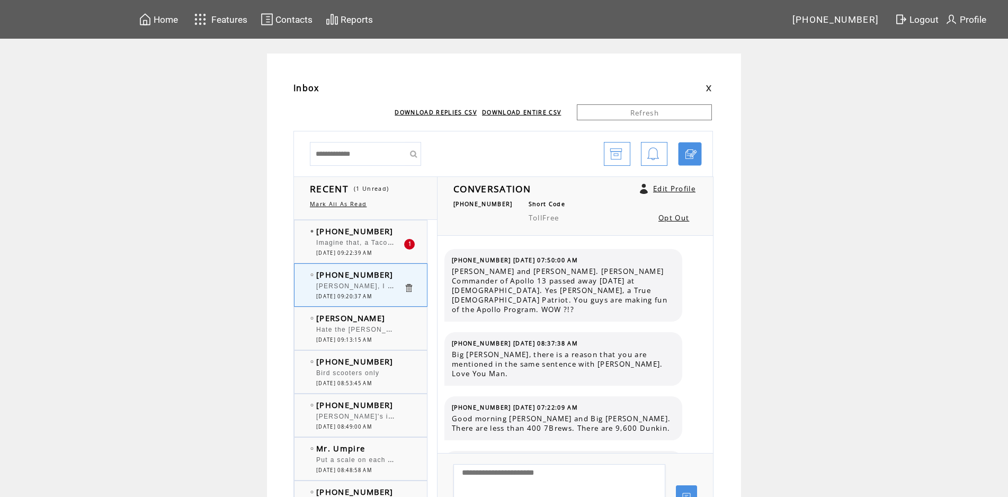
scroll to position [3510, 0]
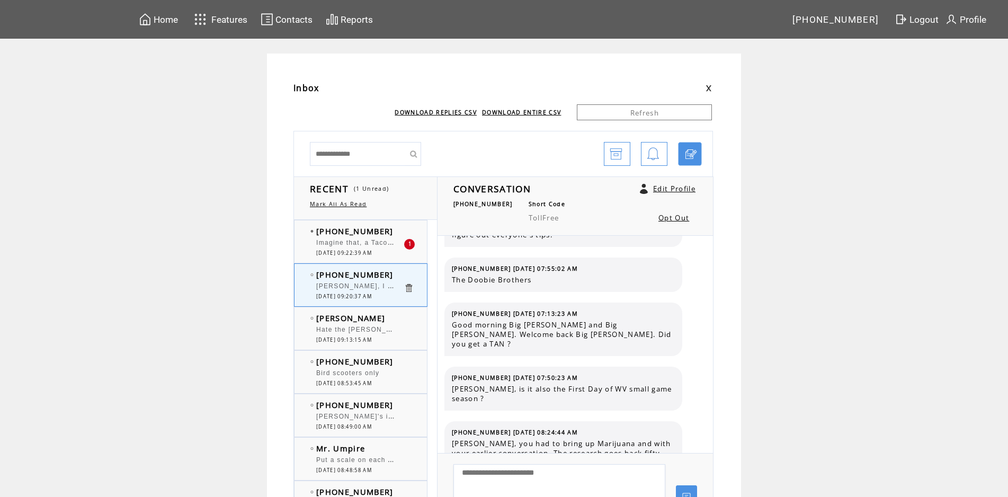
click at [492, 474] on textarea at bounding box center [559, 496] width 212 height 64
click at [399, 229] on td "[PHONE_NUMBER]" at bounding box center [359, 231] width 87 height 11
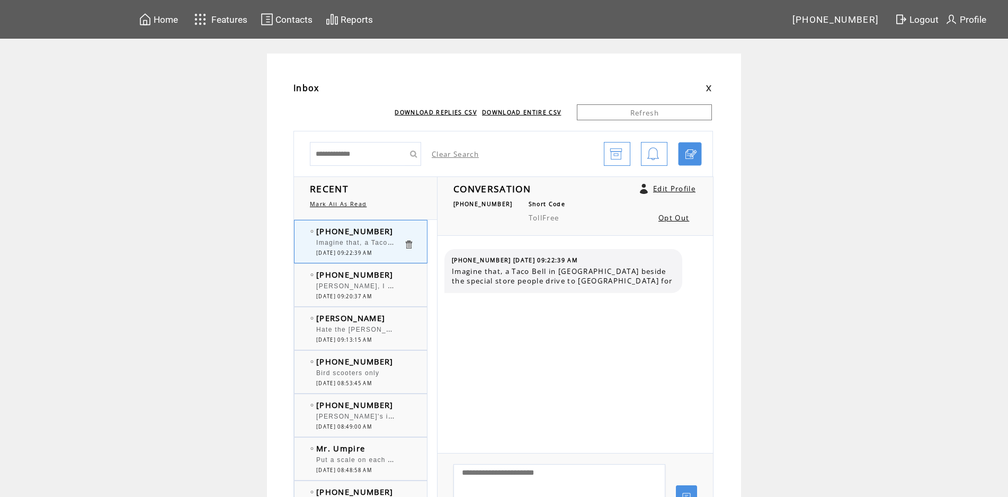
click at [400, 275] on td "[PHONE_NUMBER]" at bounding box center [359, 274] width 87 height 11
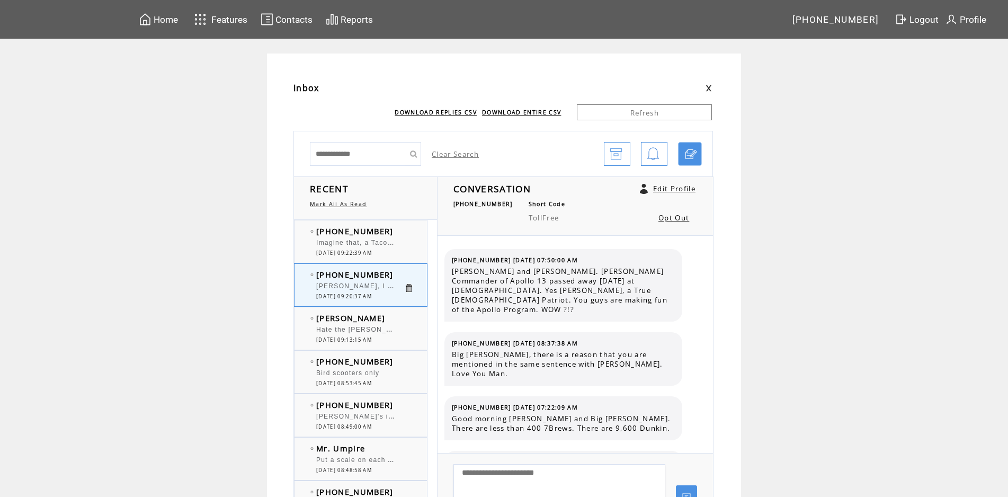
scroll to position [3510, 0]
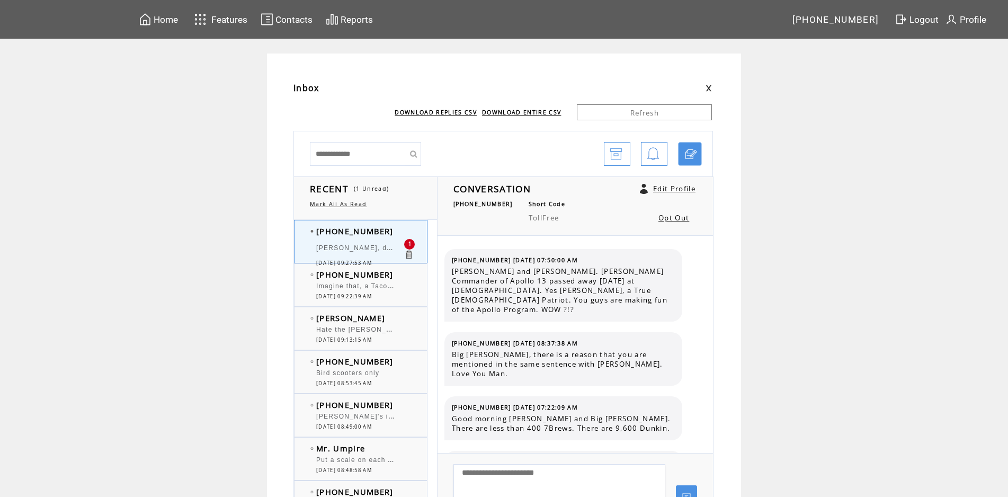
scroll to position [3555, 0]
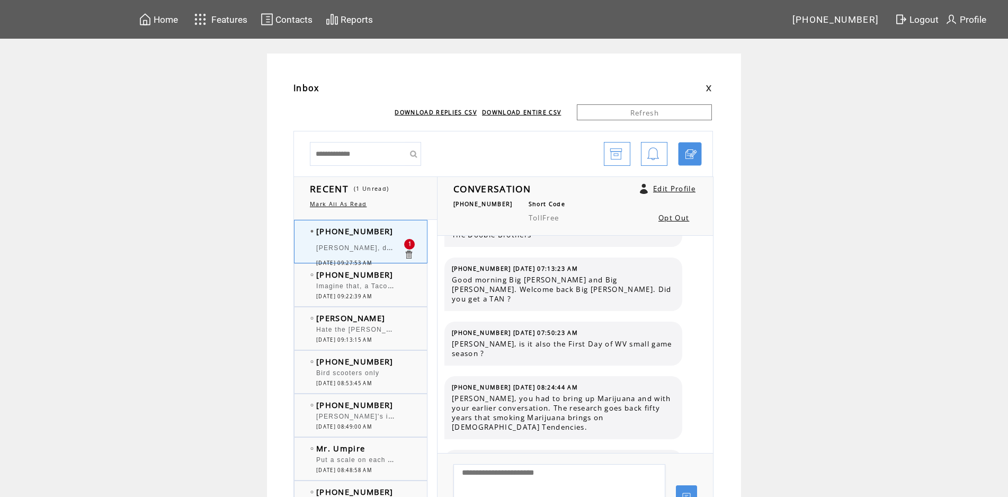
click at [404, 271] on td "[PHONE_NUMBER]" at bounding box center [359, 274] width 87 height 11
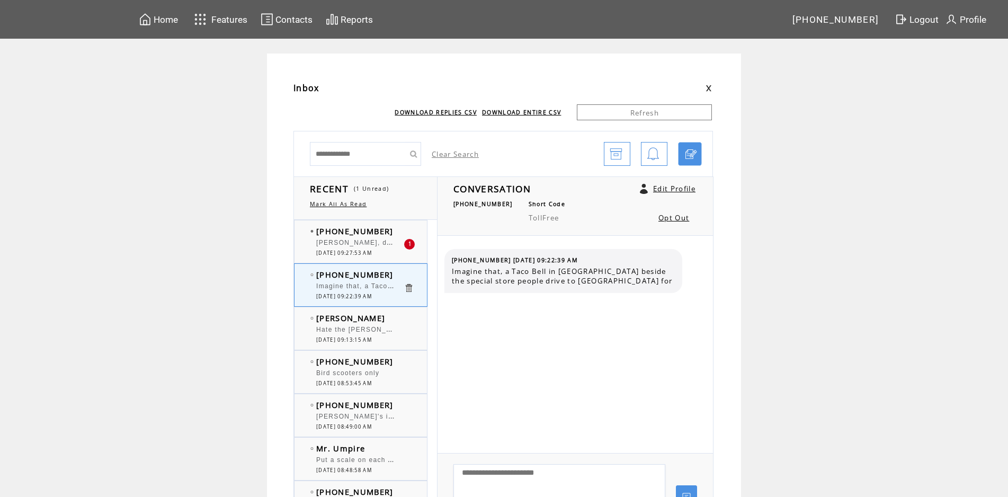
click at [398, 235] on td "[PHONE_NUMBER]" at bounding box center [359, 231] width 87 height 11
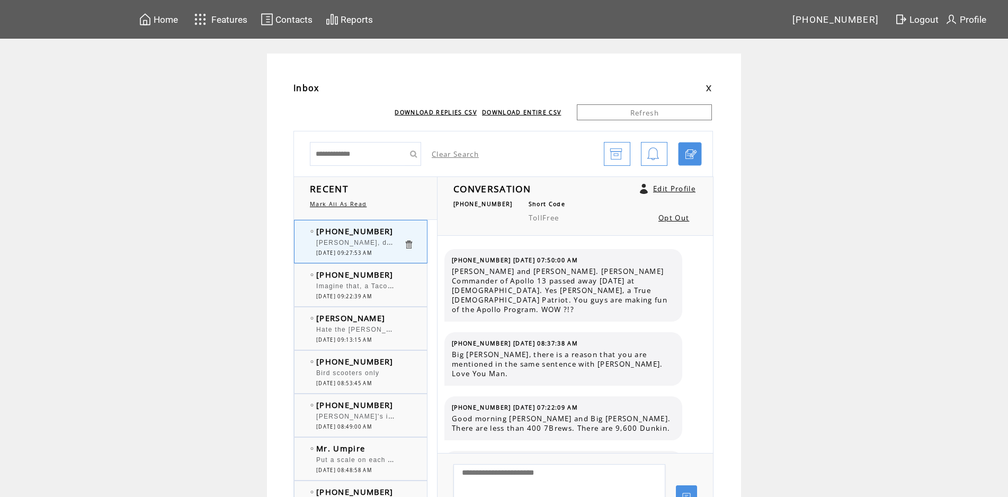
scroll to position [3555, 0]
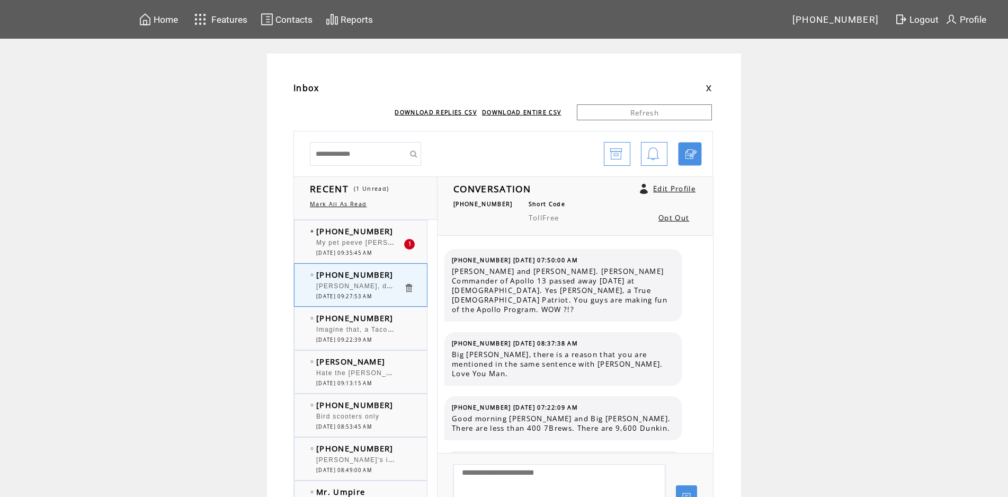
scroll to position [3555, 0]
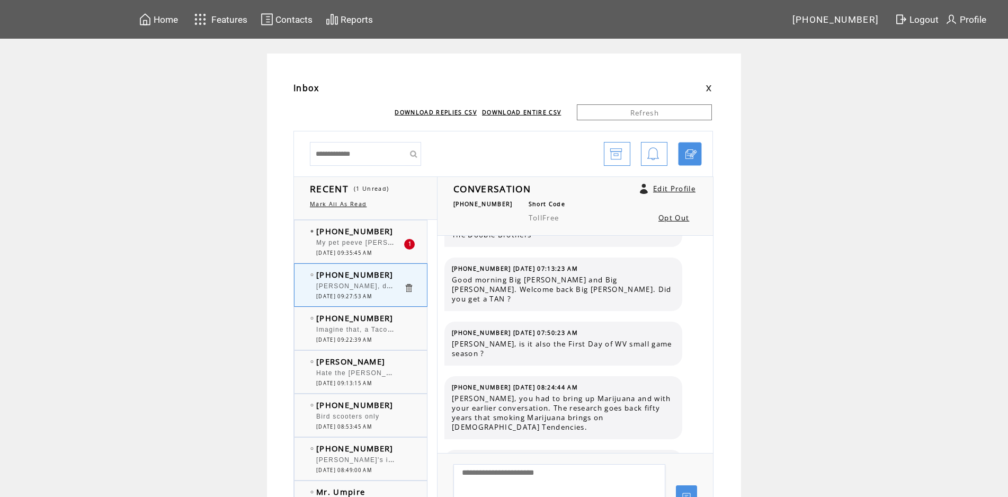
click at [395, 238] on div at bounding box center [359, 237] width 87 height 3
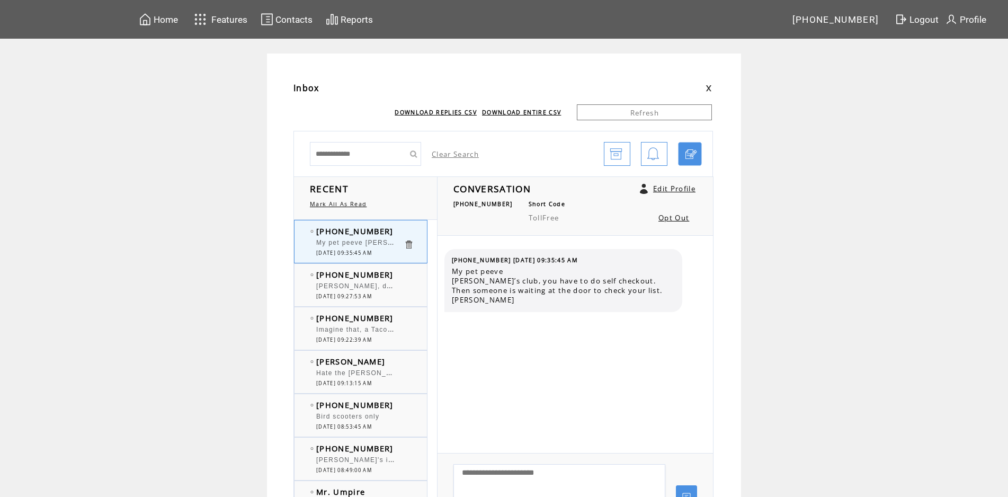
click at [413, 322] on td at bounding box center [414, 318] width 21 height 11
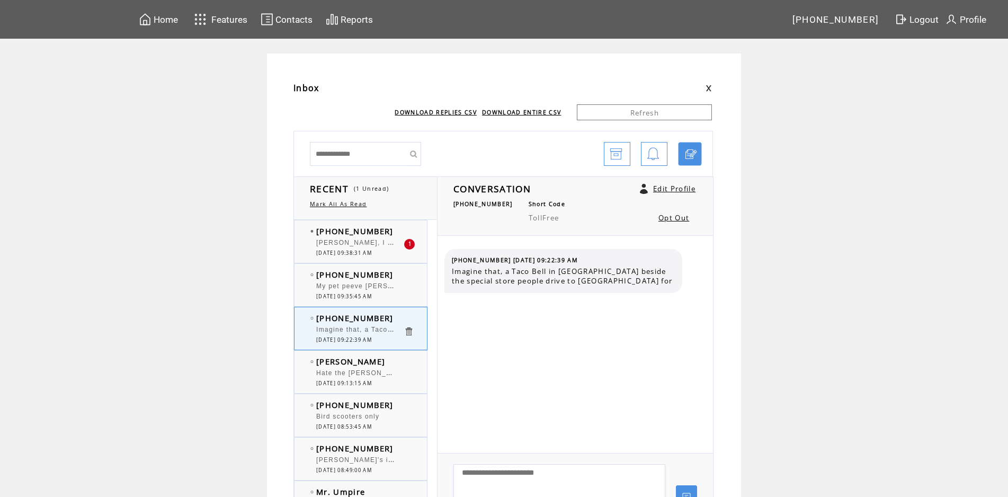
click at [394, 228] on td "[PHONE_NUMBER]" at bounding box center [359, 231] width 87 height 11
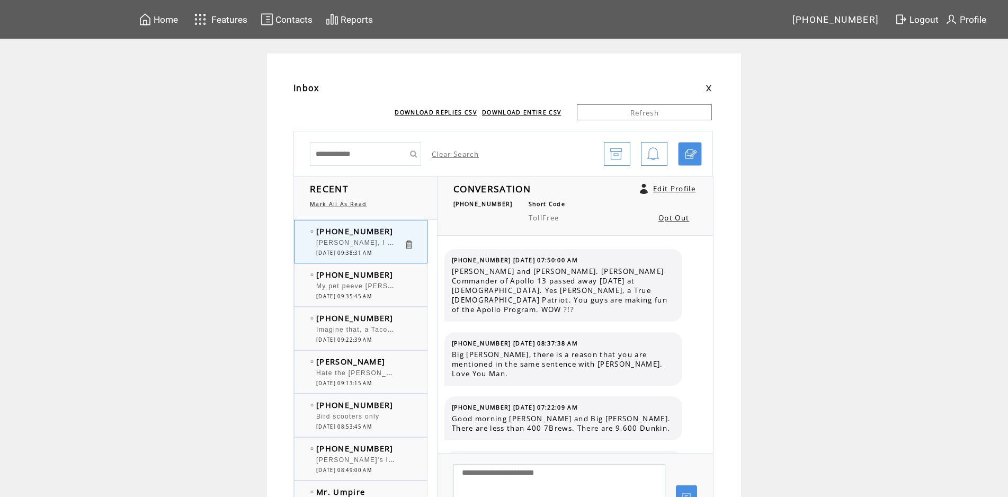
scroll to position [3619, 0]
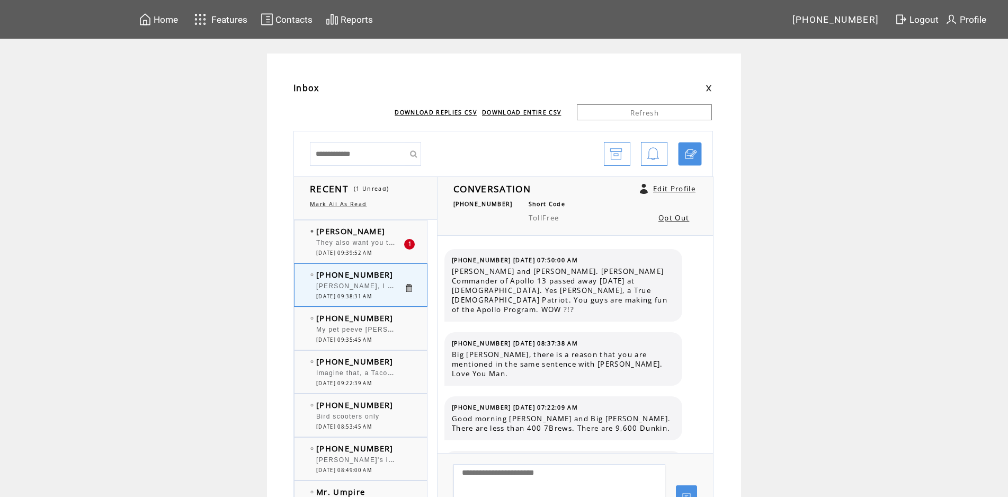
scroll to position [3619, 0]
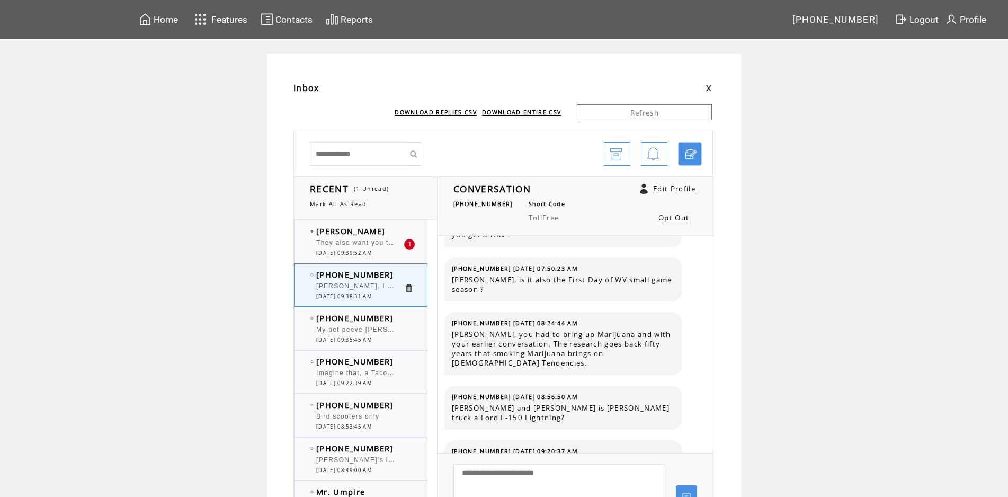
click at [400, 318] on td "[PHONE_NUMBER]" at bounding box center [359, 318] width 87 height 11
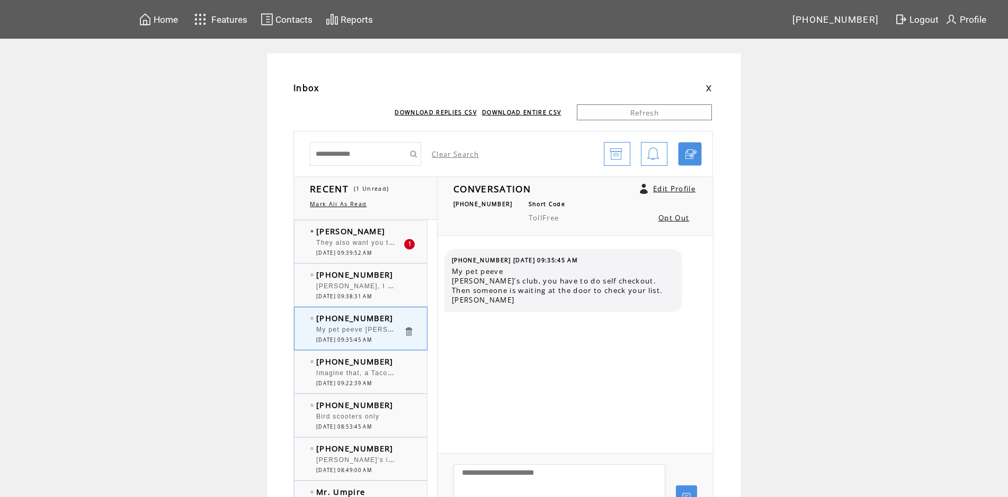
click at [395, 360] on td "[PHONE_NUMBER]" at bounding box center [359, 361] width 87 height 11
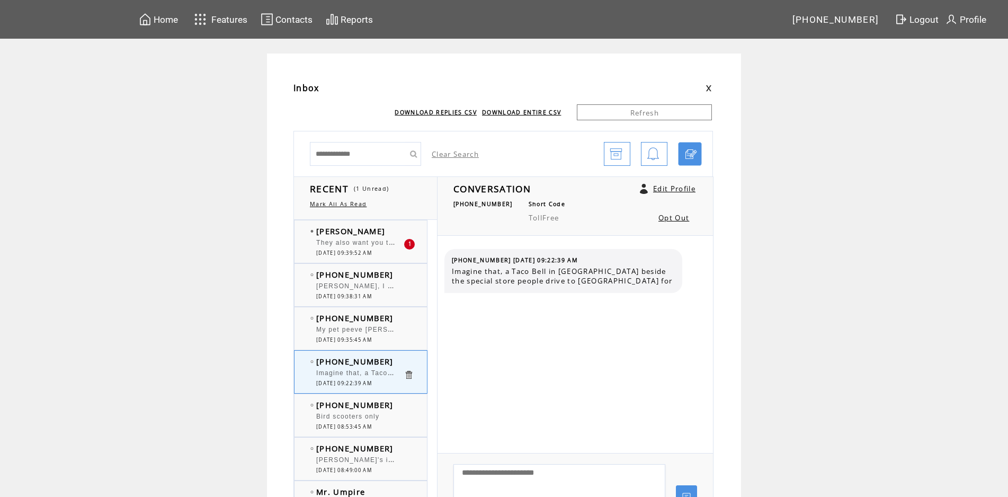
click at [392, 276] on td "[PHONE_NUMBER]" at bounding box center [359, 274] width 87 height 11
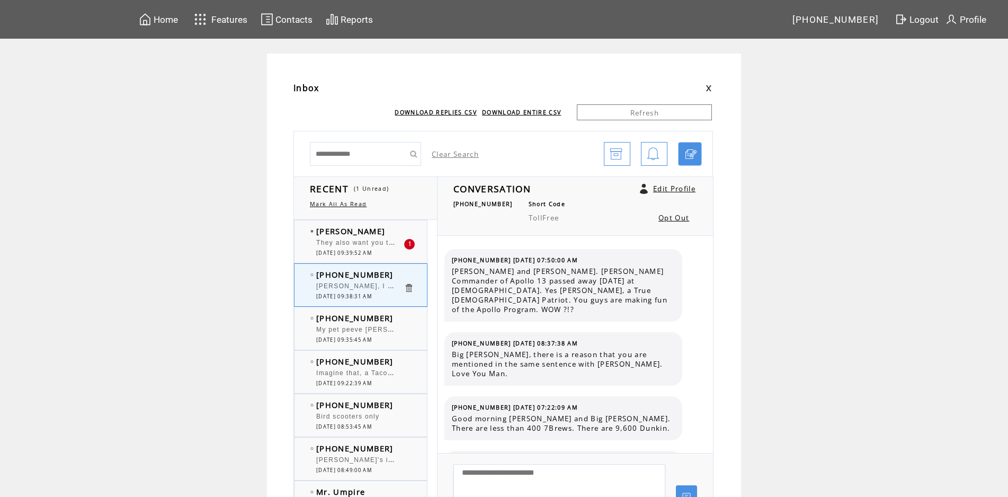
scroll to position [3619, 0]
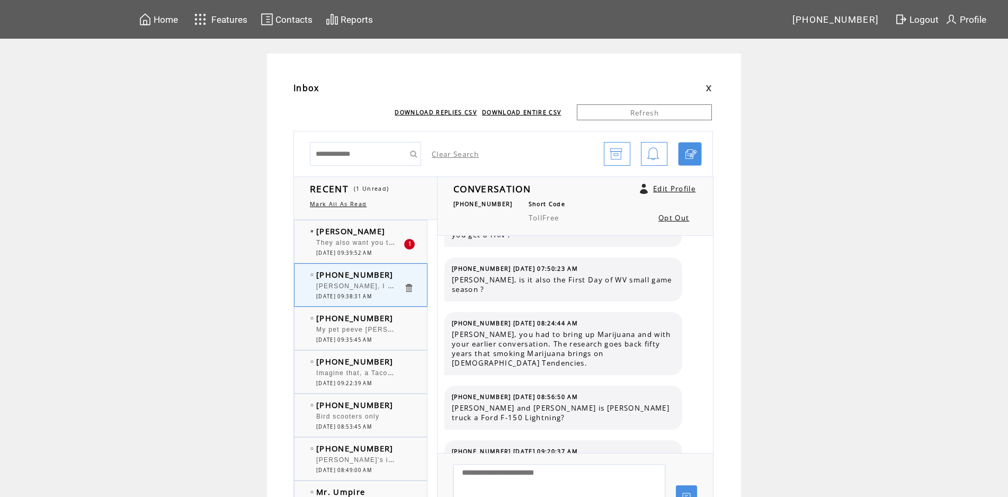
click at [398, 230] on td "[PERSON_NAME]" at bounding box center [359, 231] width 87 height 11
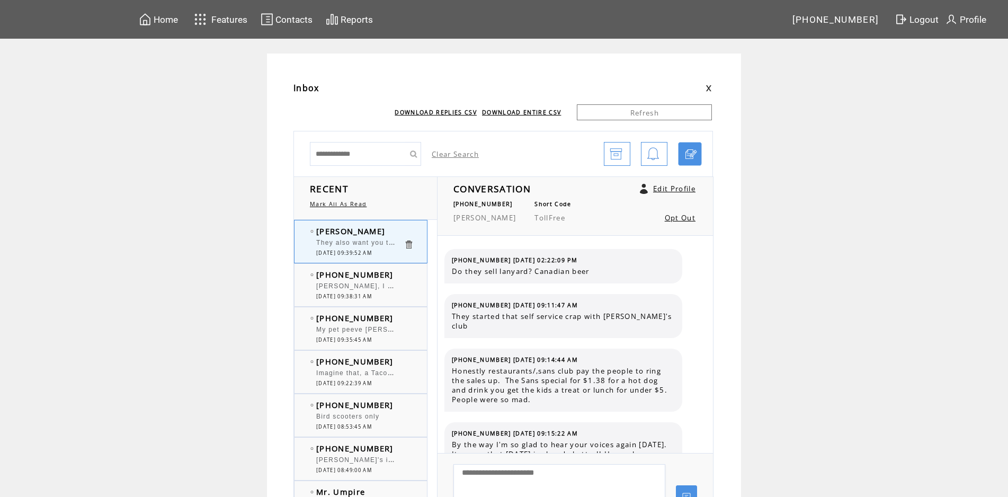
scroll to position [671, 0]
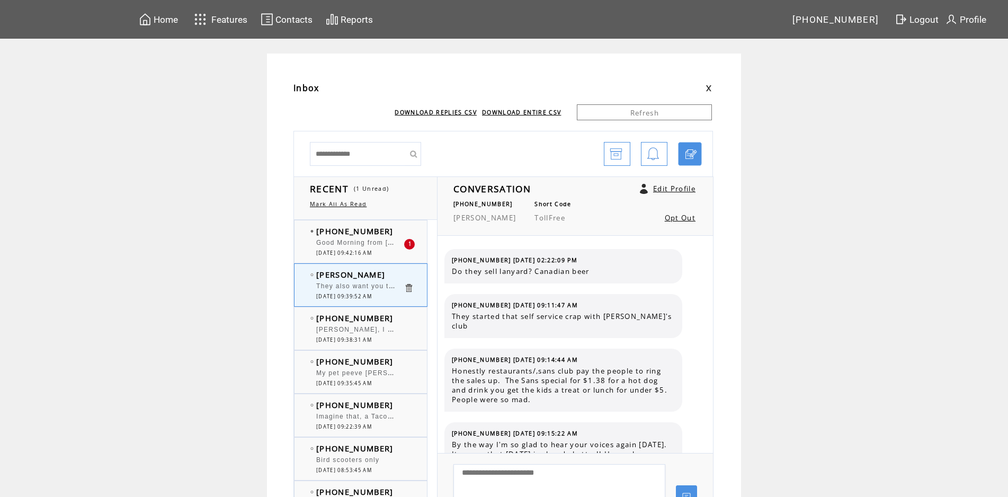
scroll to position [671, 0]
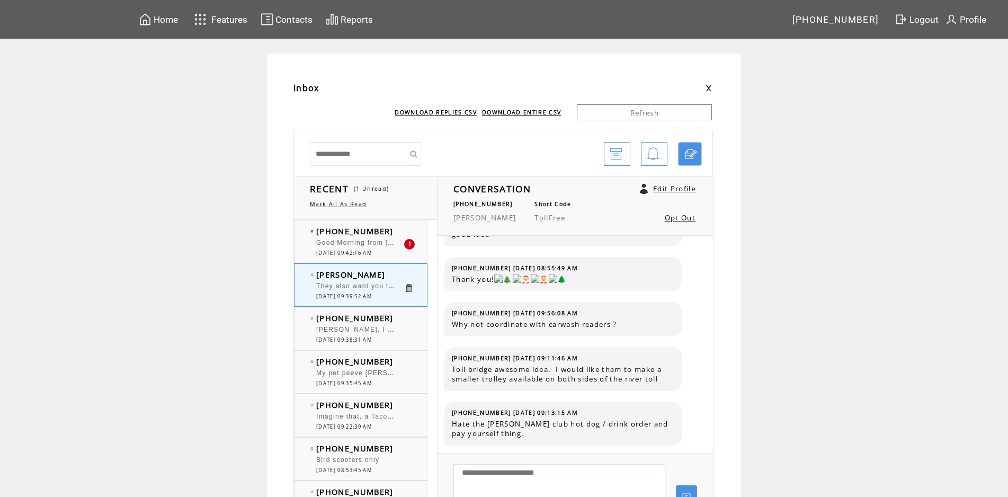
click at [394, 233] on td "[PHONE_NUMBER]" at bounding box center [359, 231] width 87 height 11
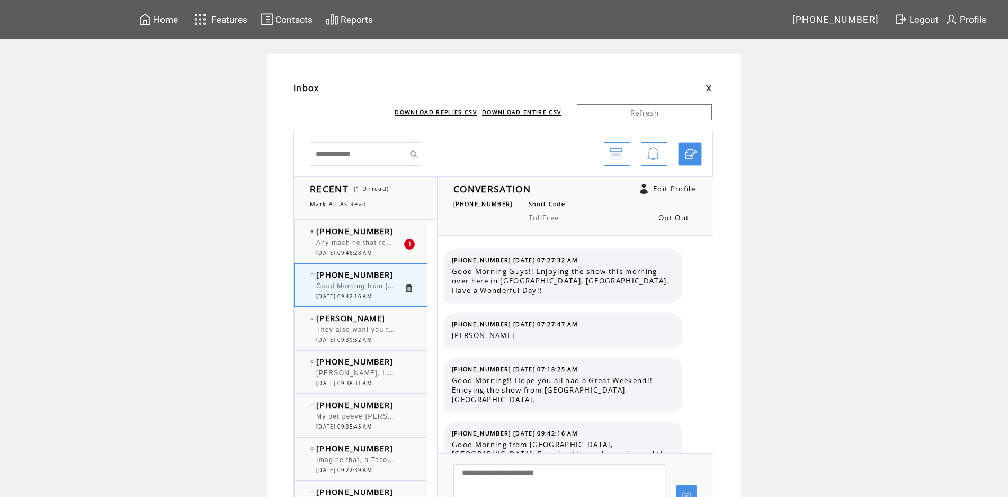
click at [397, 232] on td "[PHONE_NUMBER]" at bounding box center [359, 231] width 87 height 11
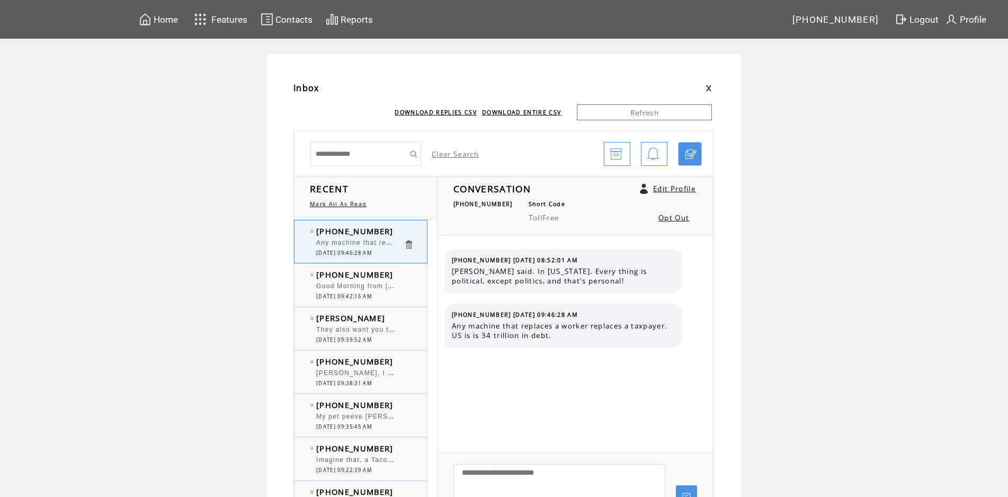
click at [403, 275] on td "[PHONE_NUMBER]" at bounding box center [359, 274] width 87 height 11
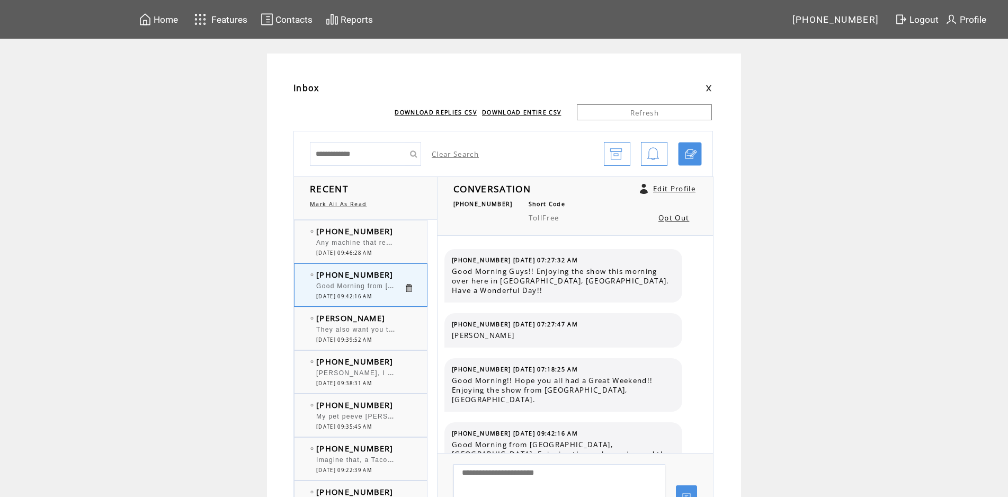
click at [397, 234] on td "[PHONE_NUMBER]" at bounding box center [359, 231] width 87 height 11
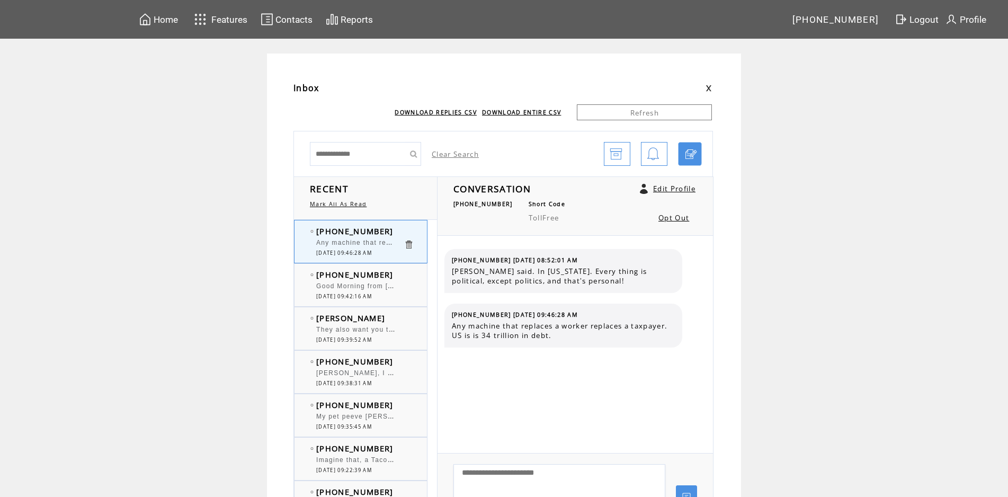
click at [404, 270] on td "[PHONE_NUMBER]" at bounding box center [359, 274] width 87 height 11
